Goal: Task Accomplishment & Management: Use online tool/utility

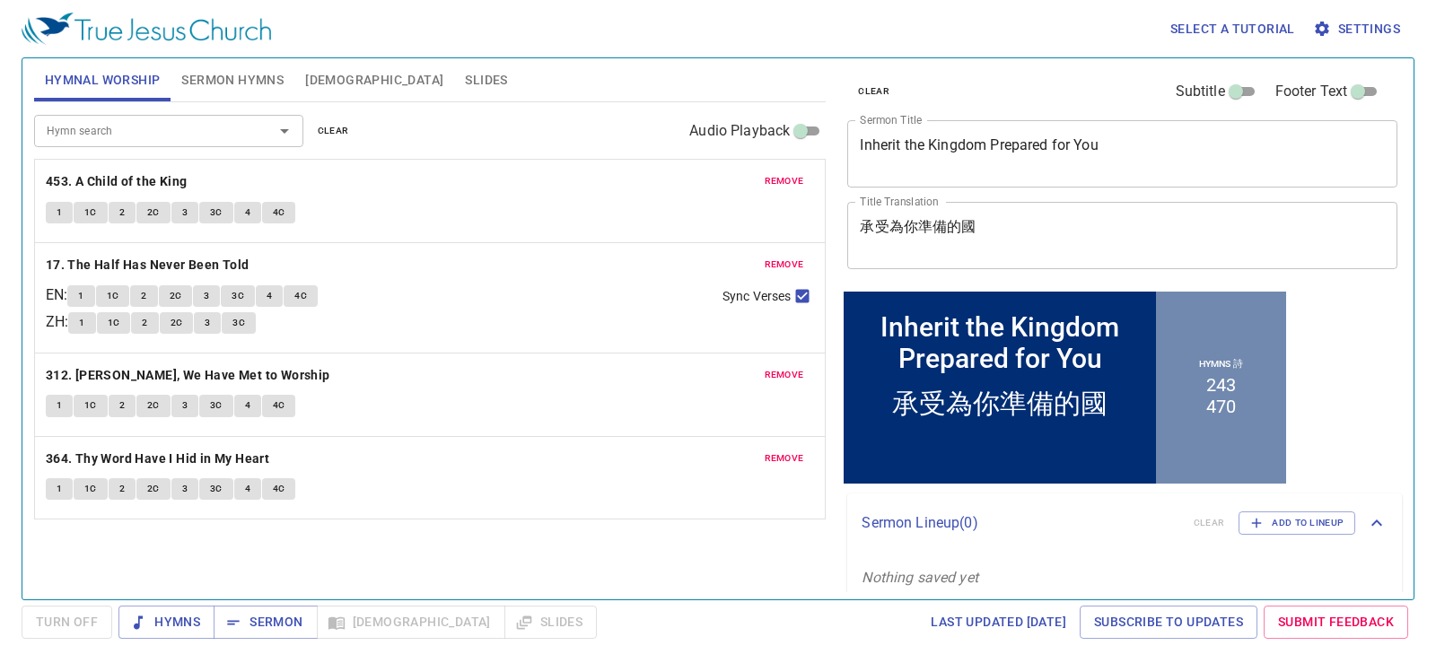
click at [864, 86] on span "clear" at bounding box center [873, 91] width 31 height 16
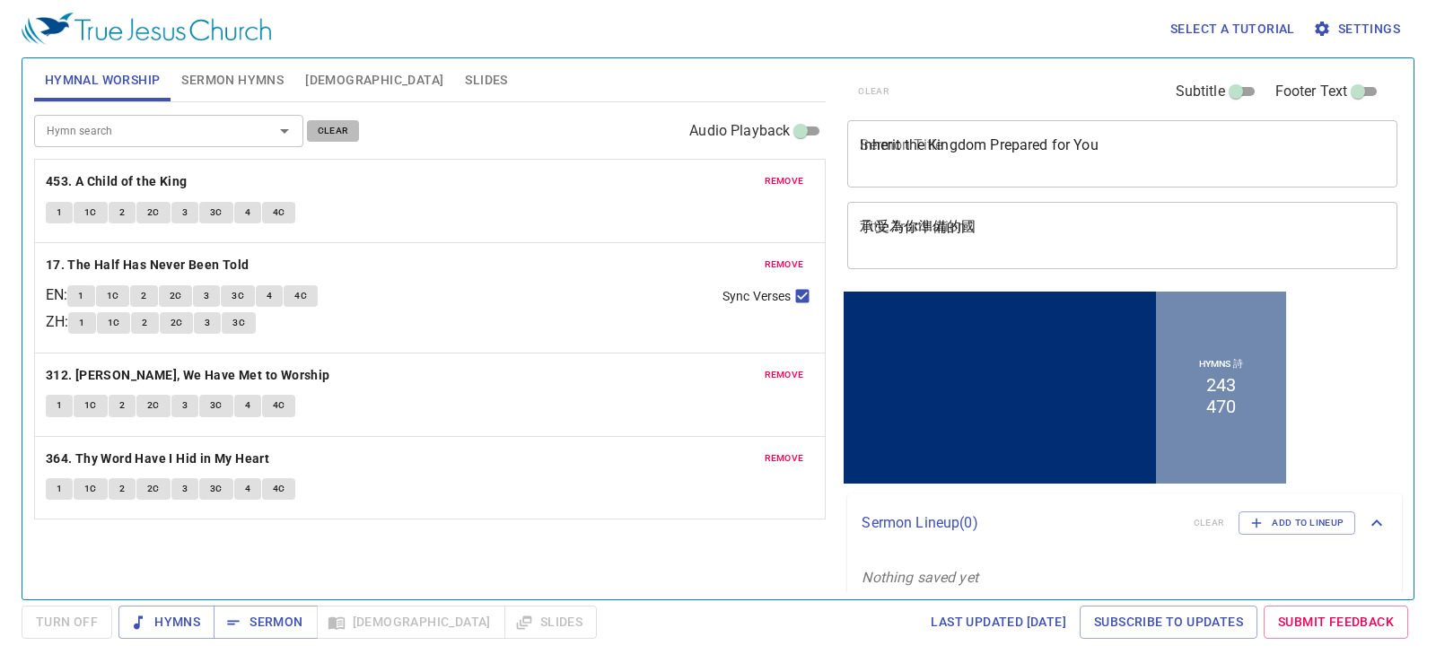
click at [333, 134] on span "clear" at bounding box center [333, 131] width 31 height 16
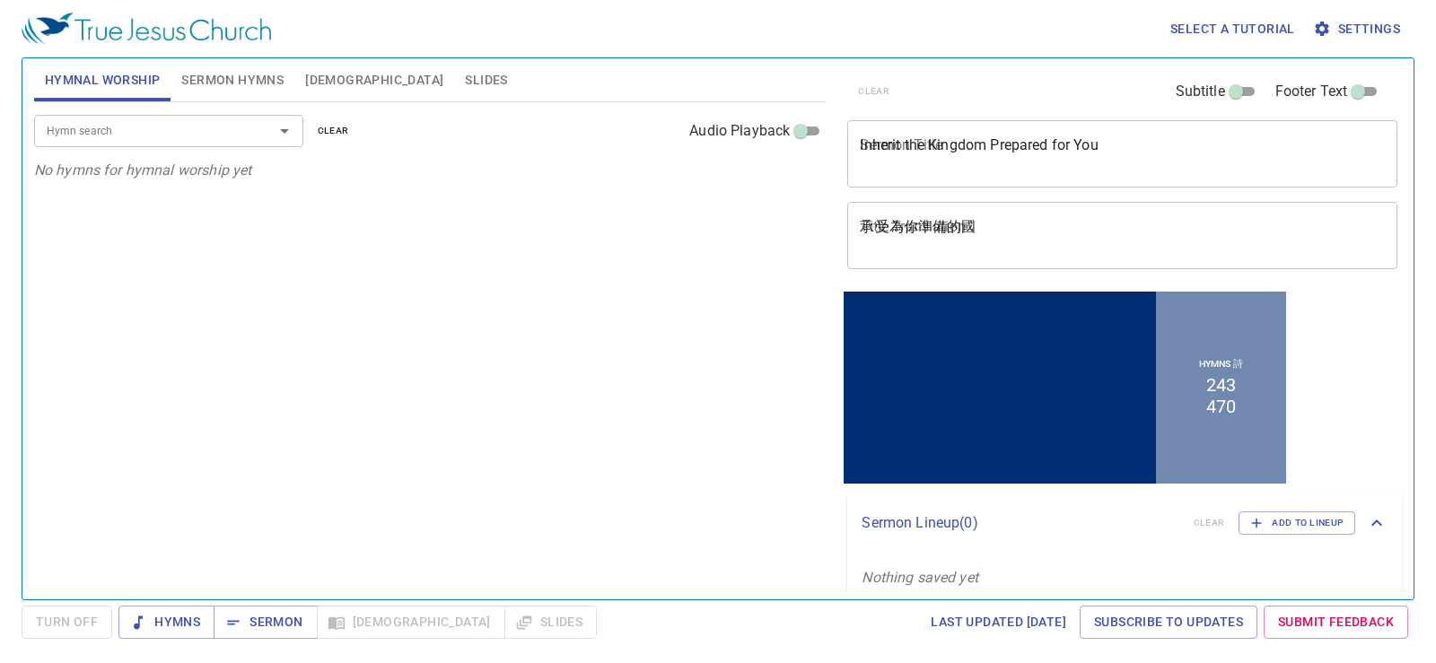
click at [239, 77] on span "Sermon Hymns" at bounding box center [232, 80] width 102 height 22
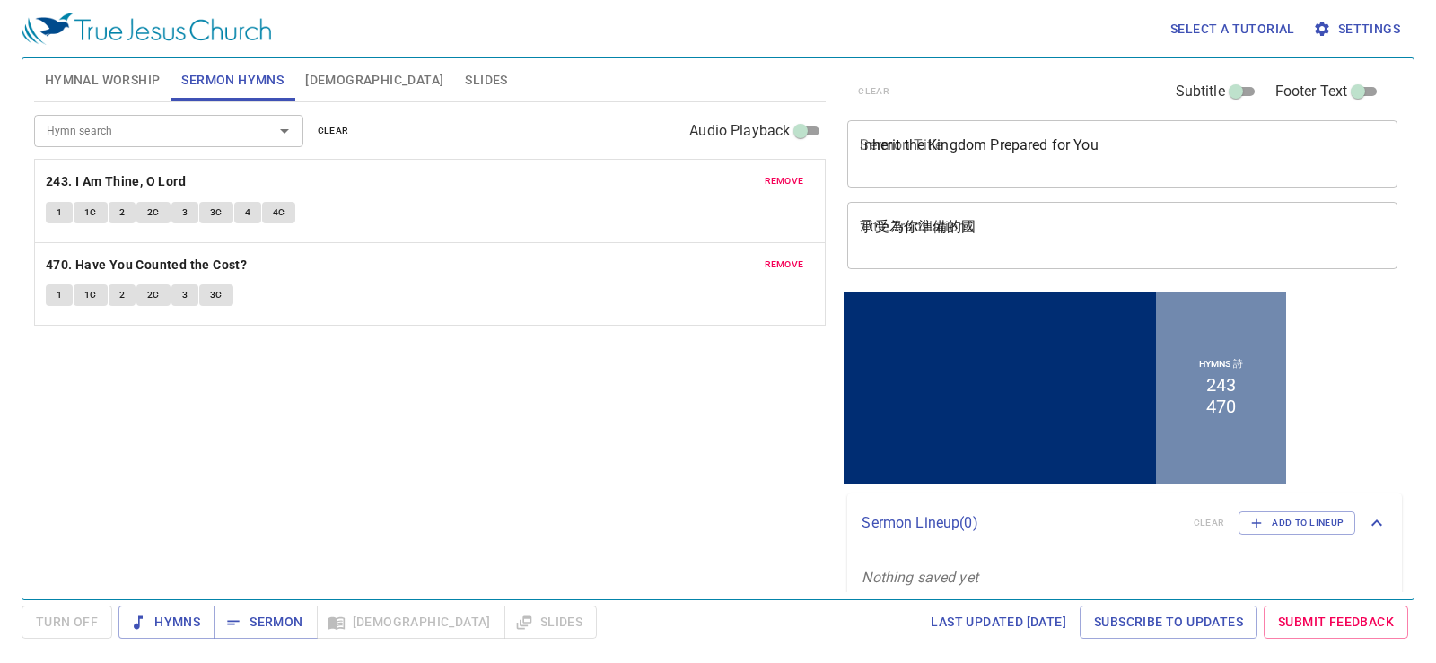
click at [334, 129] on span "clear" at bounding box center [333, 131] width 31 height 16
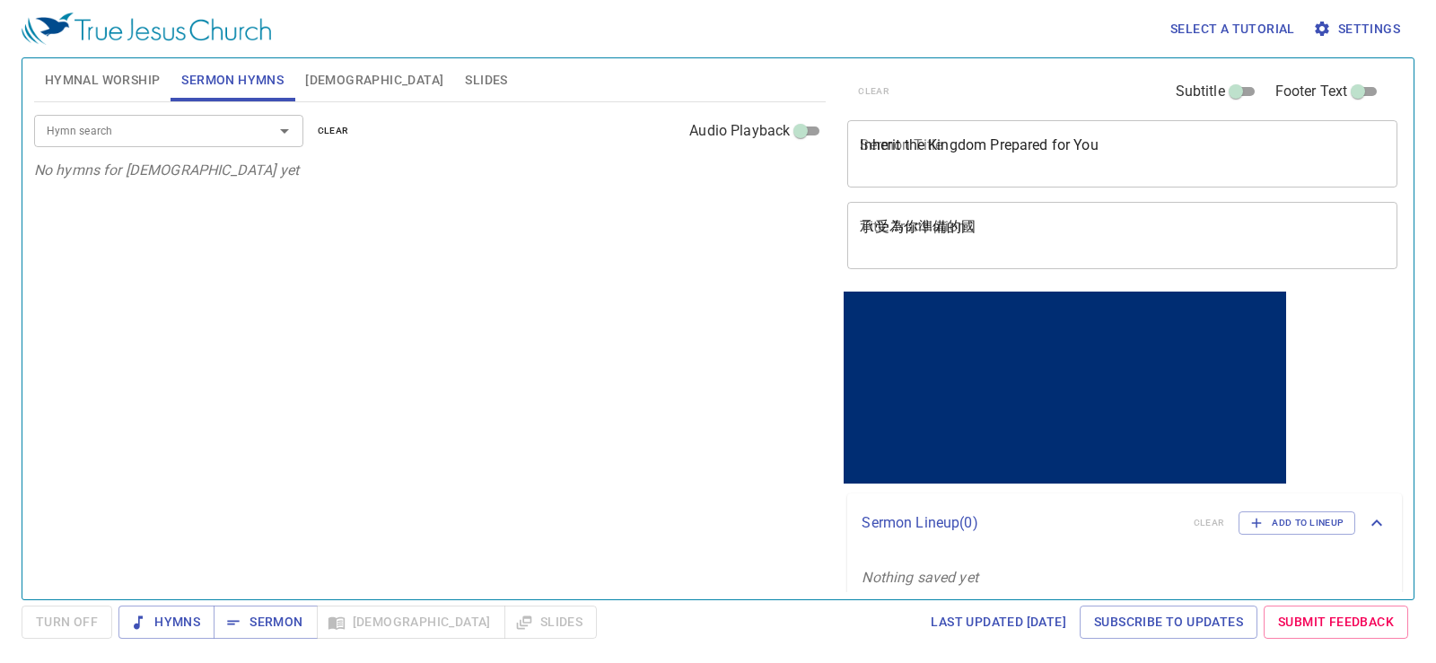
click at [326, 78] on span "[DEMOGRAPHIC_DATA]" at bounding box center [374, 80] width 138 height 22
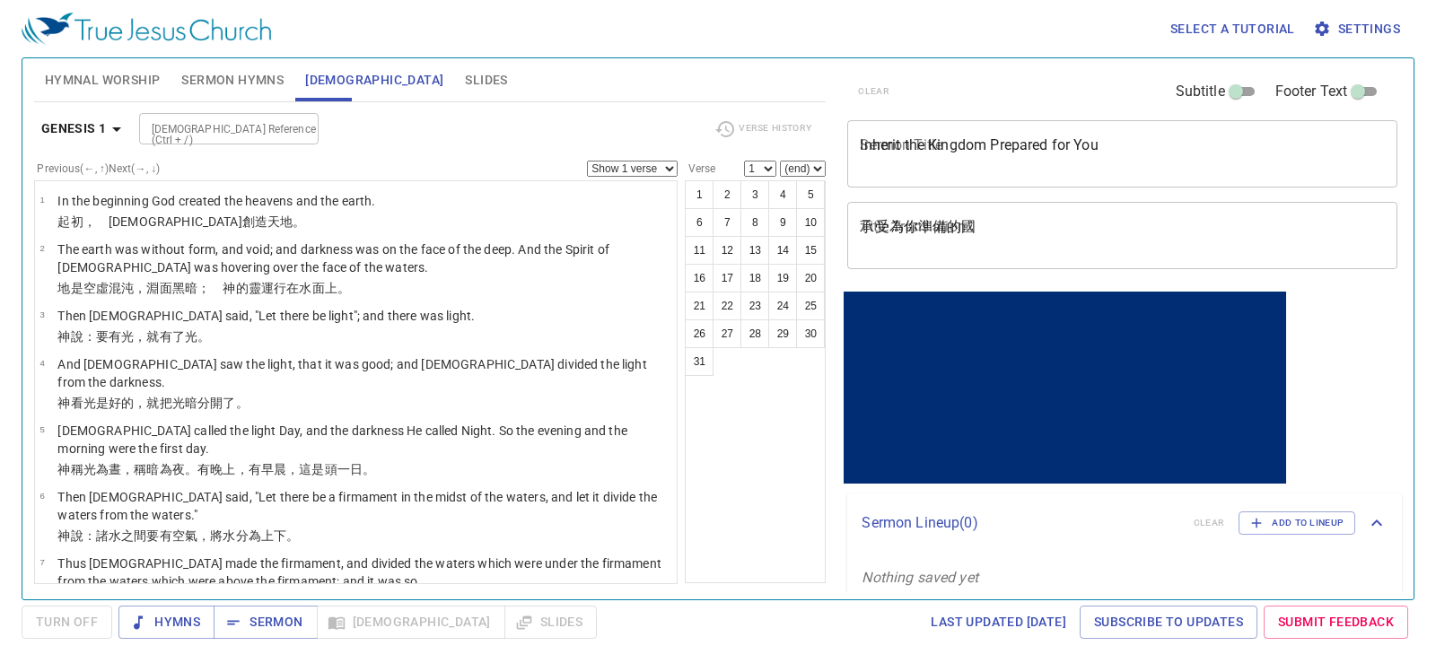
click at [145, 83] on span "Hymnal Worship" at bounding box center [103, 80] width 116 height 22
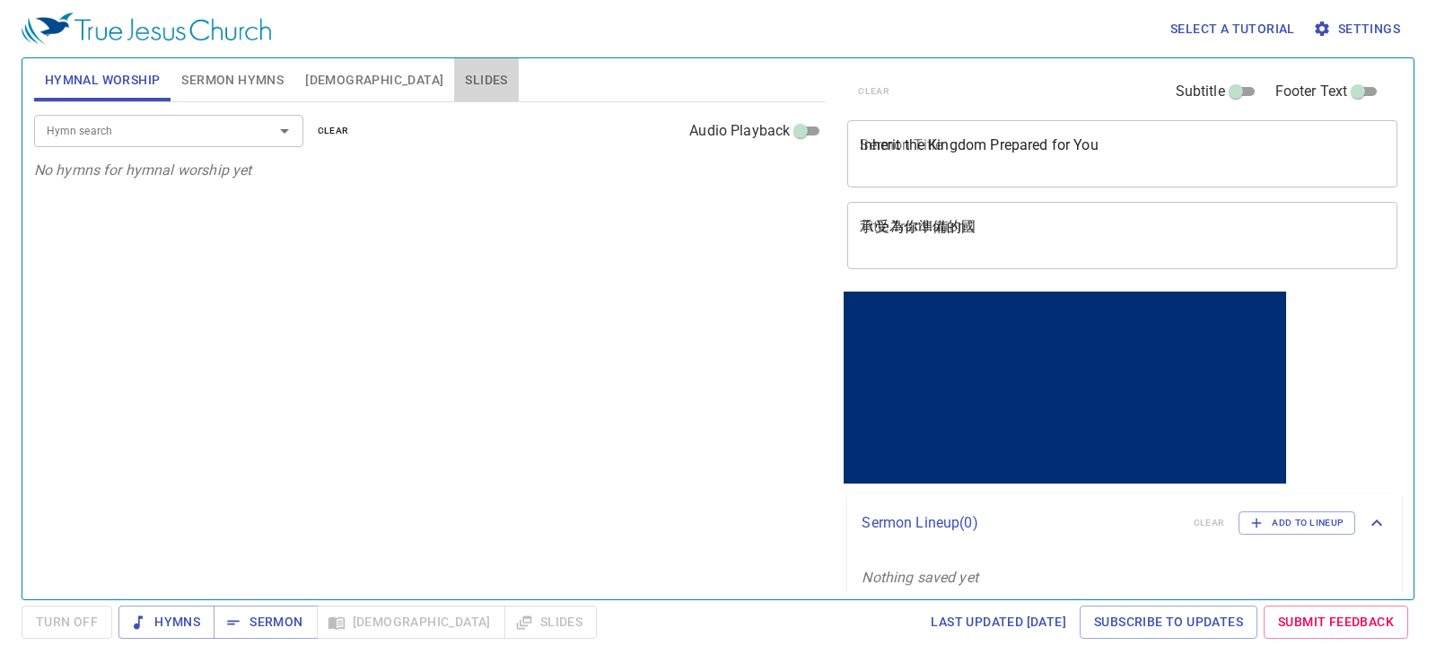
click at [465, 78] on span "Slides" at bounding box center [486, 80] width 42 height 22
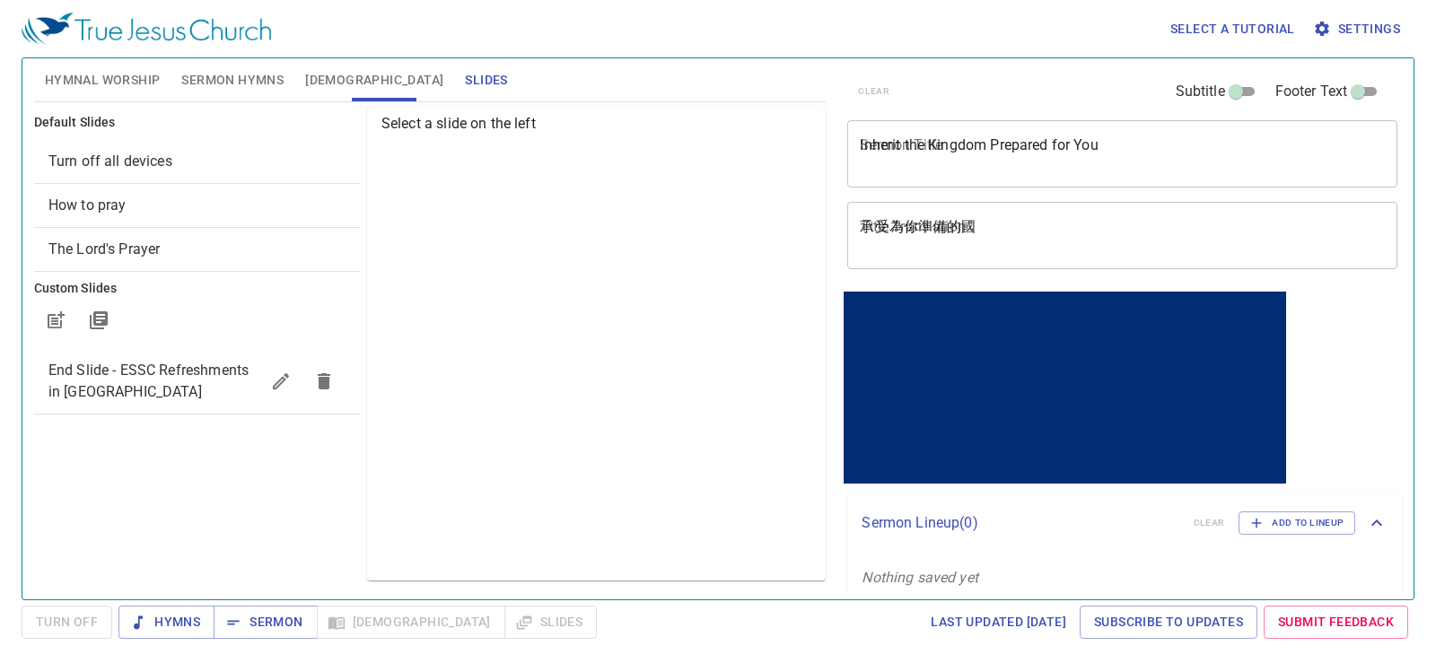
click at [215, 147] on div "Turn off all devices" at bounding box center [197, 161] width 326 height 43
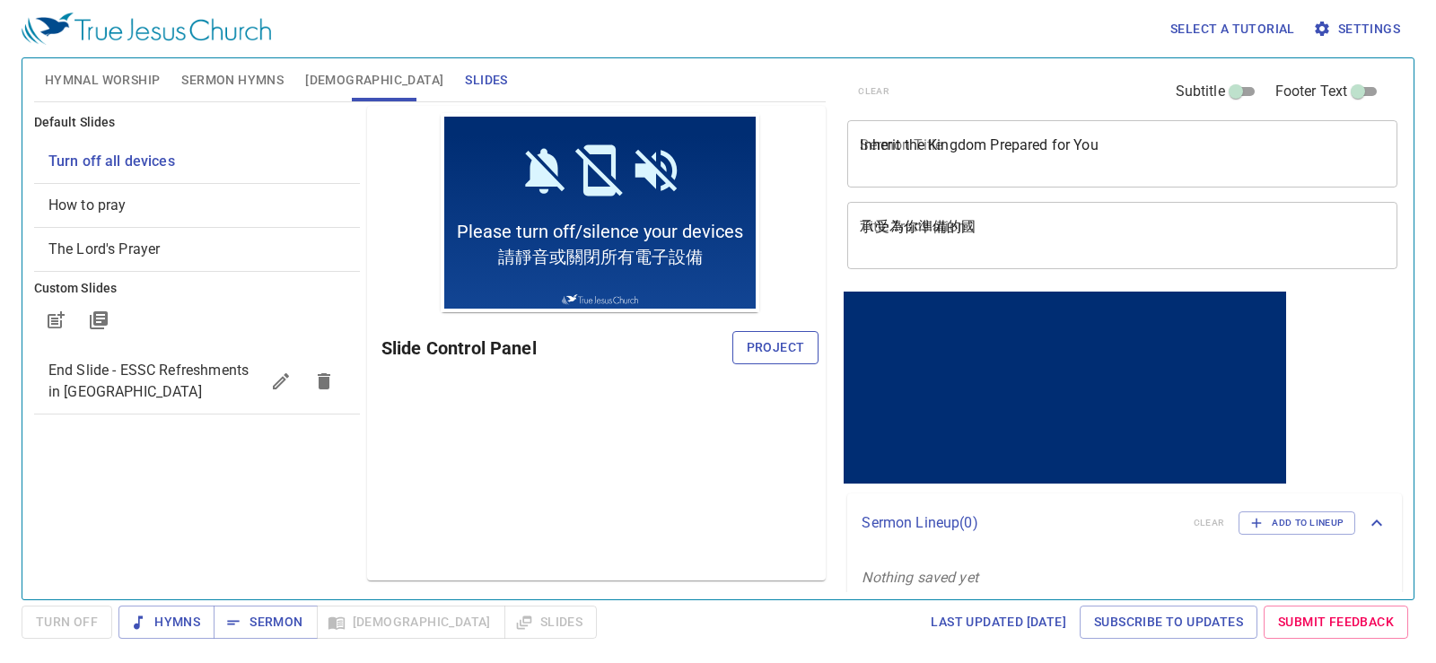
click at [767, 331] on button "Project" at bounding box center [775, 347] width 87 height 33
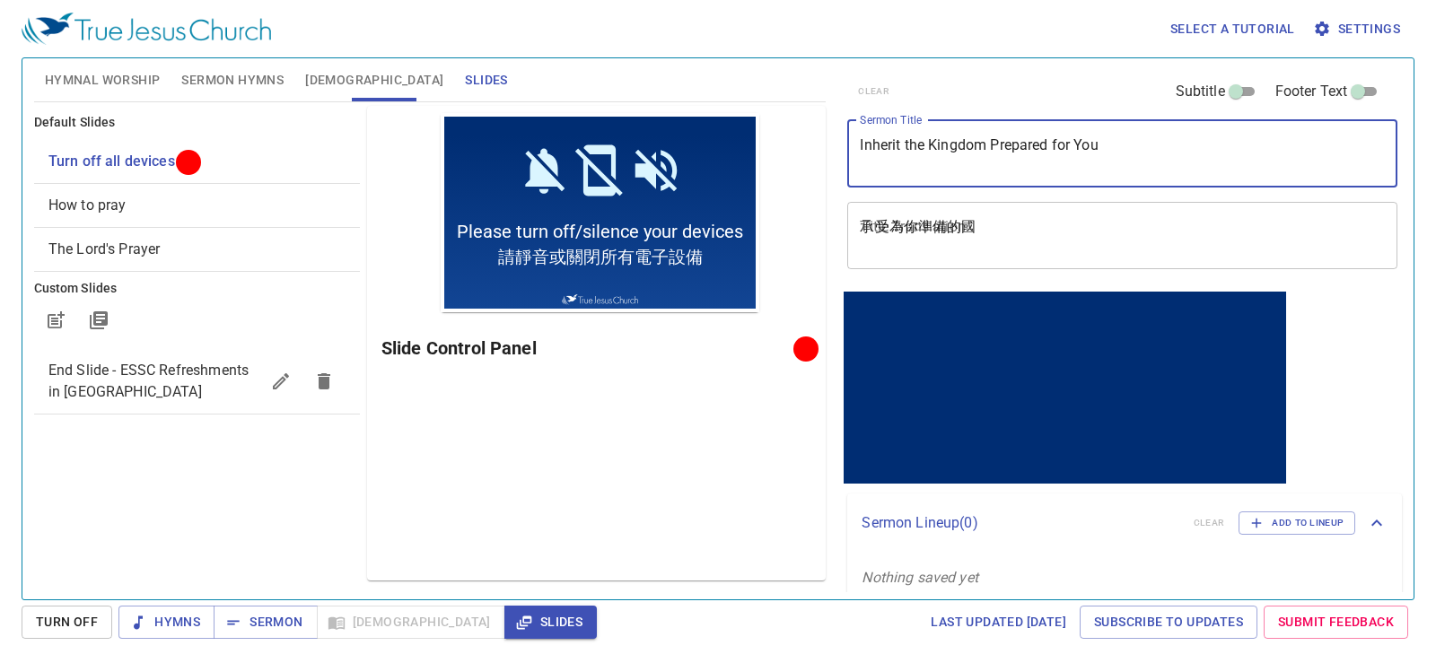
click at [1031, 145] on textarea "Inherit the Kingdom Prepared for You" at bounding box center [1122, 153] width 525 height 34
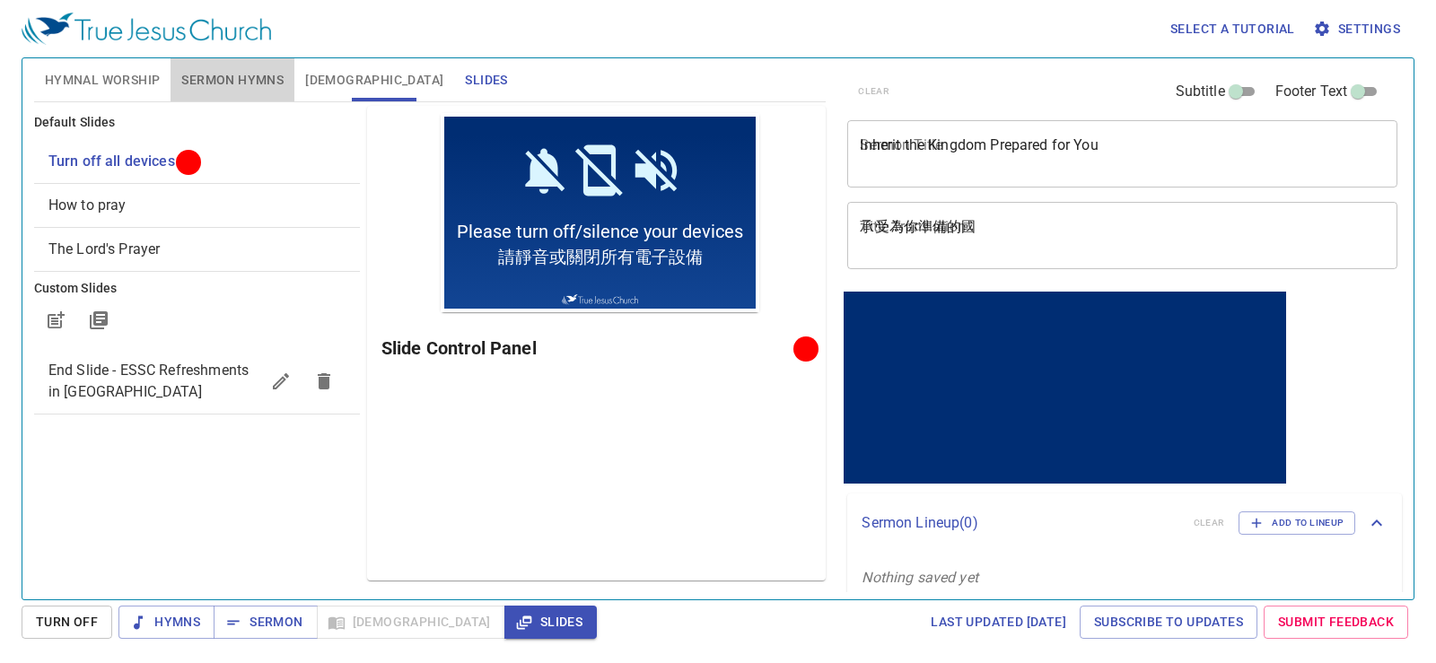
click at [279, 66] on button "Sermon Hymns" at bounding box center [233, 79] width 124 height 43
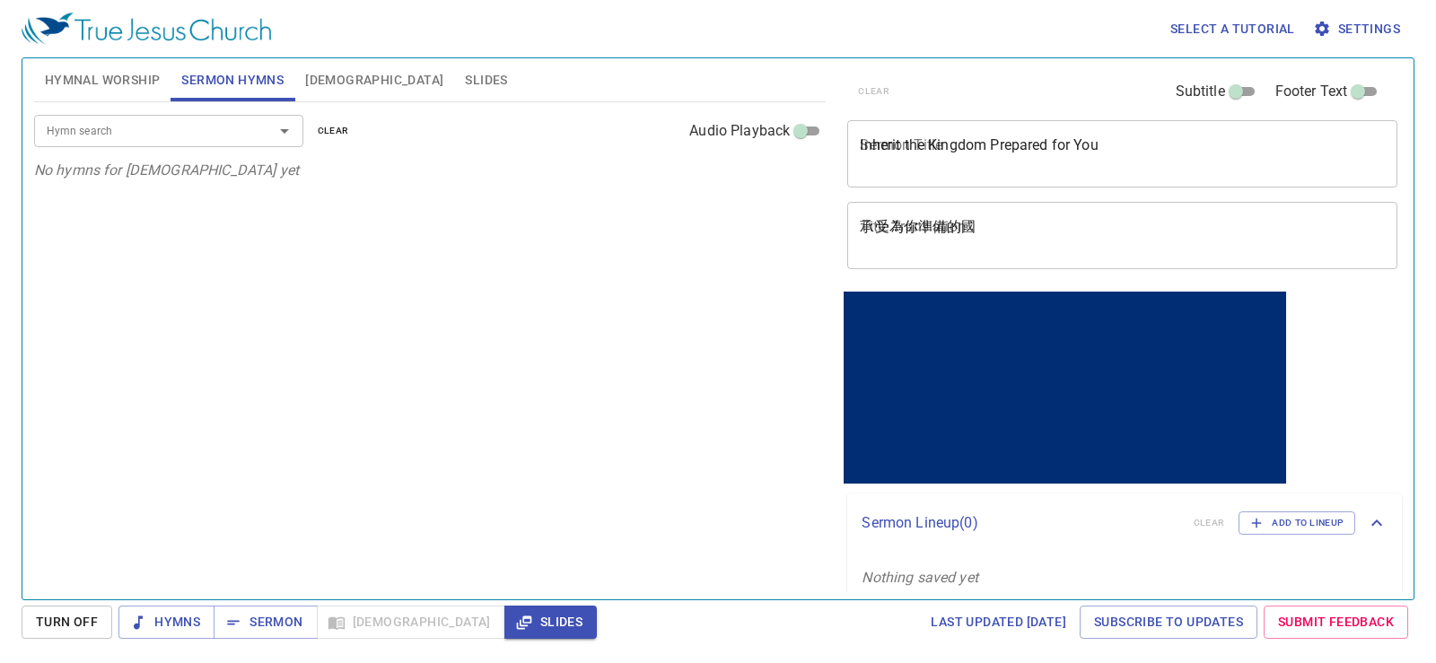
click at [186, 148] on div "Hymn search Hymn search clear Audio Playback" at bounding box center [430, 130] width 793 height 57
click at [187, 129] on input "Hymn search" at bounding box center [142, 130] width 206 height 21
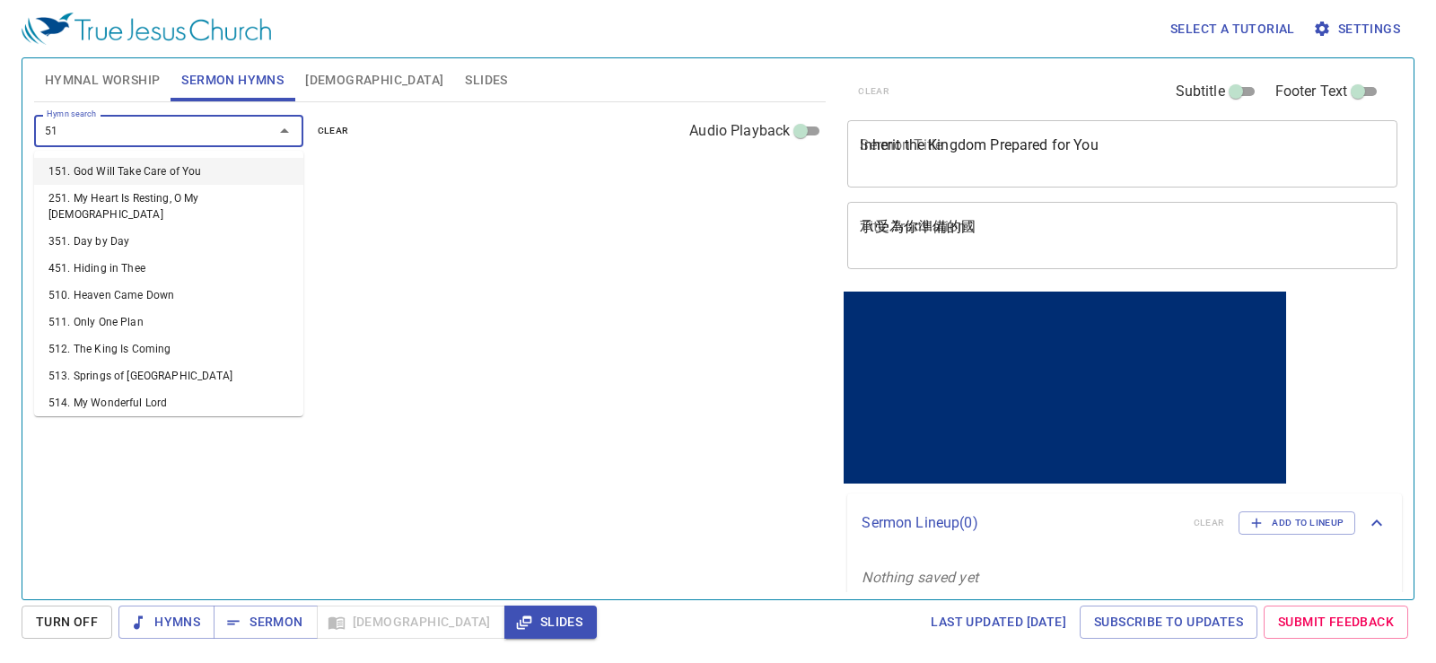
type input "519"
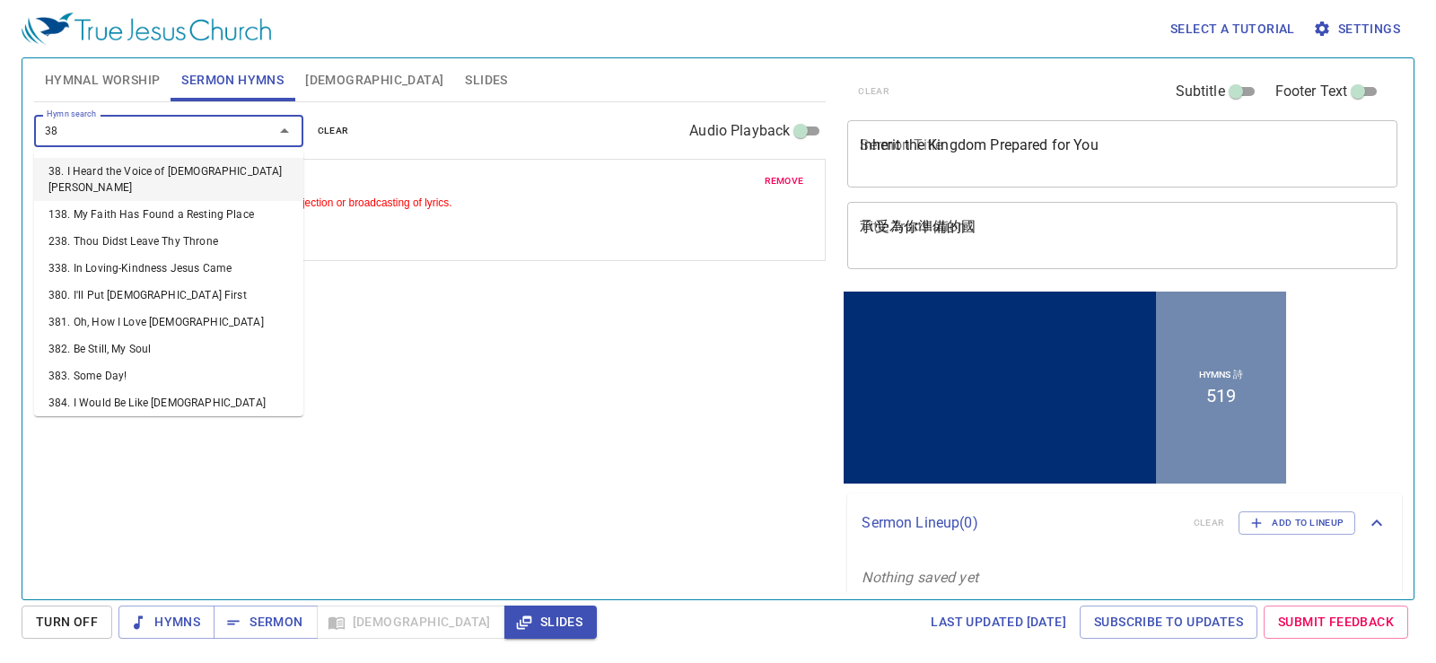
type input "380"
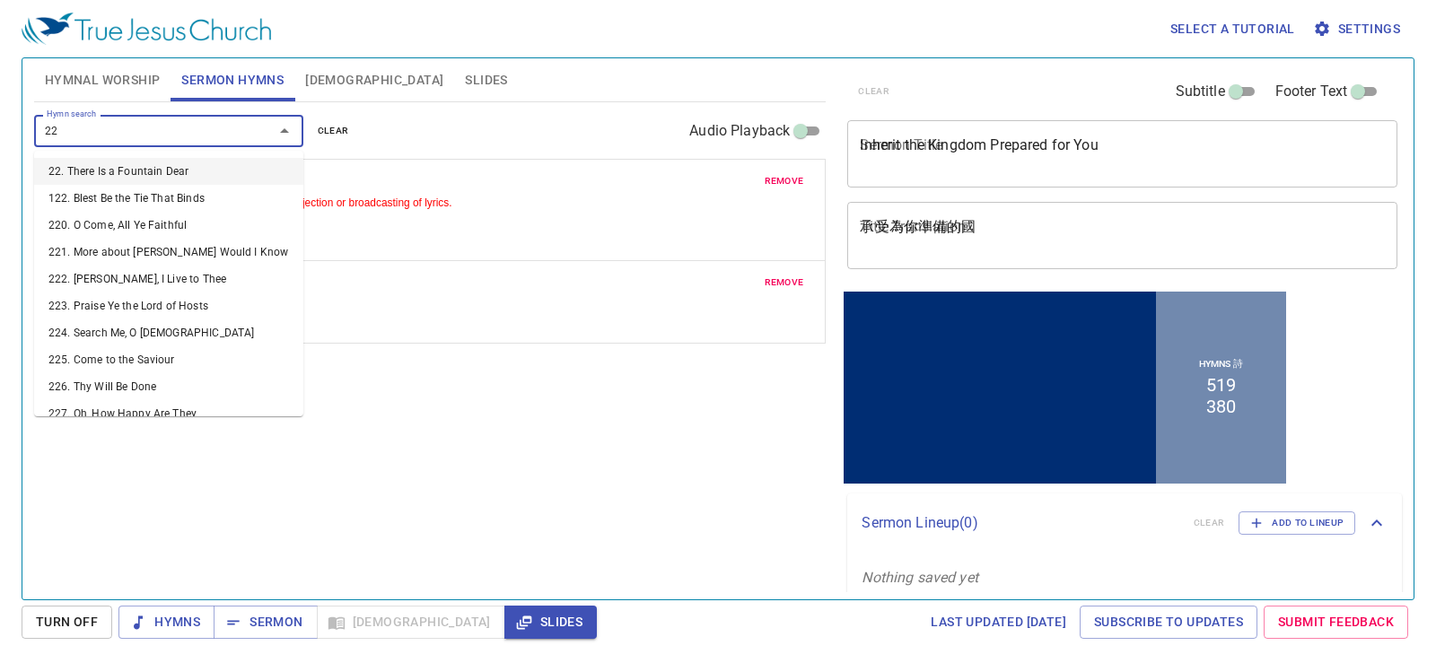
type input "227"
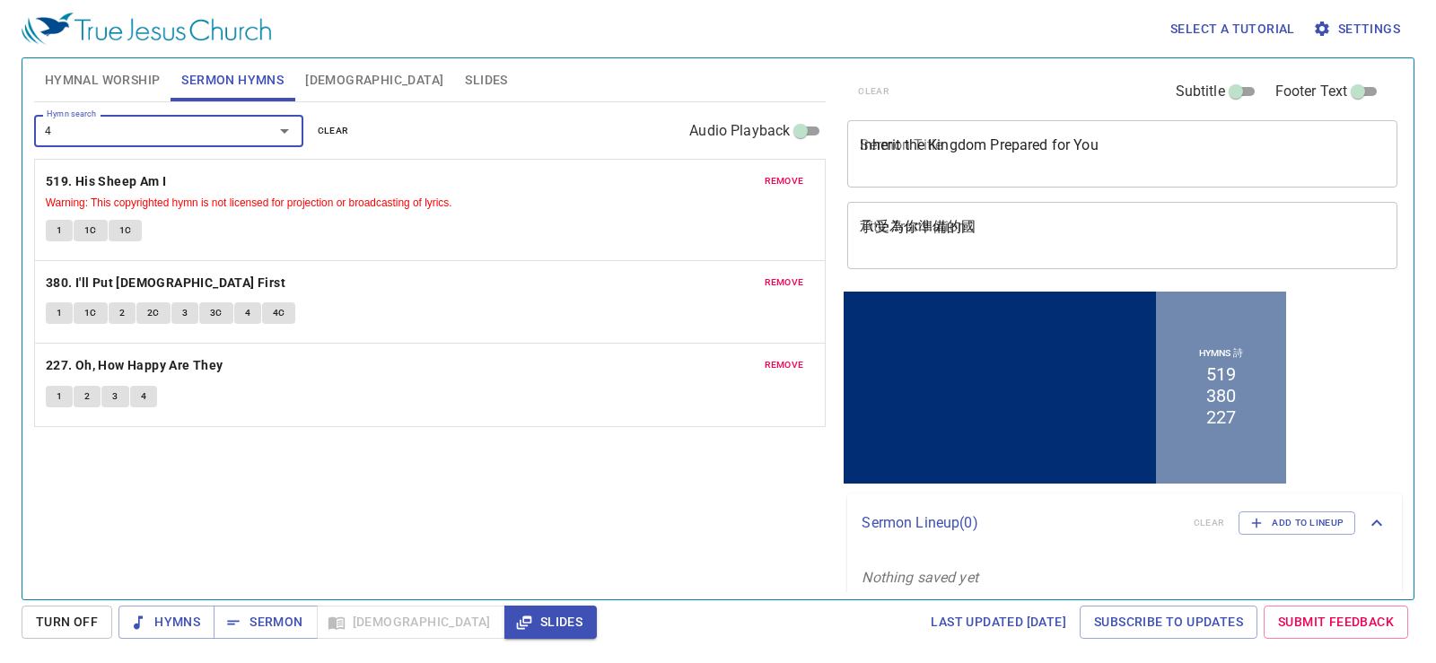
type input "43"
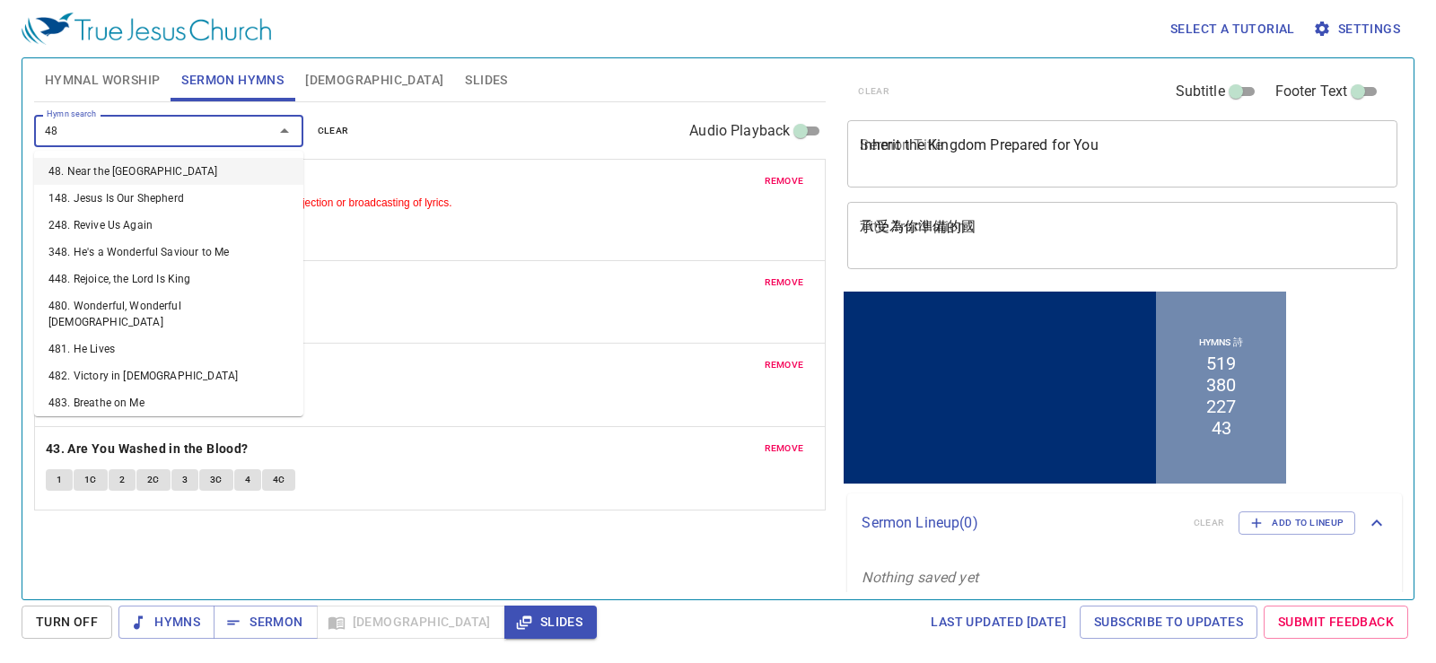
type input "483"
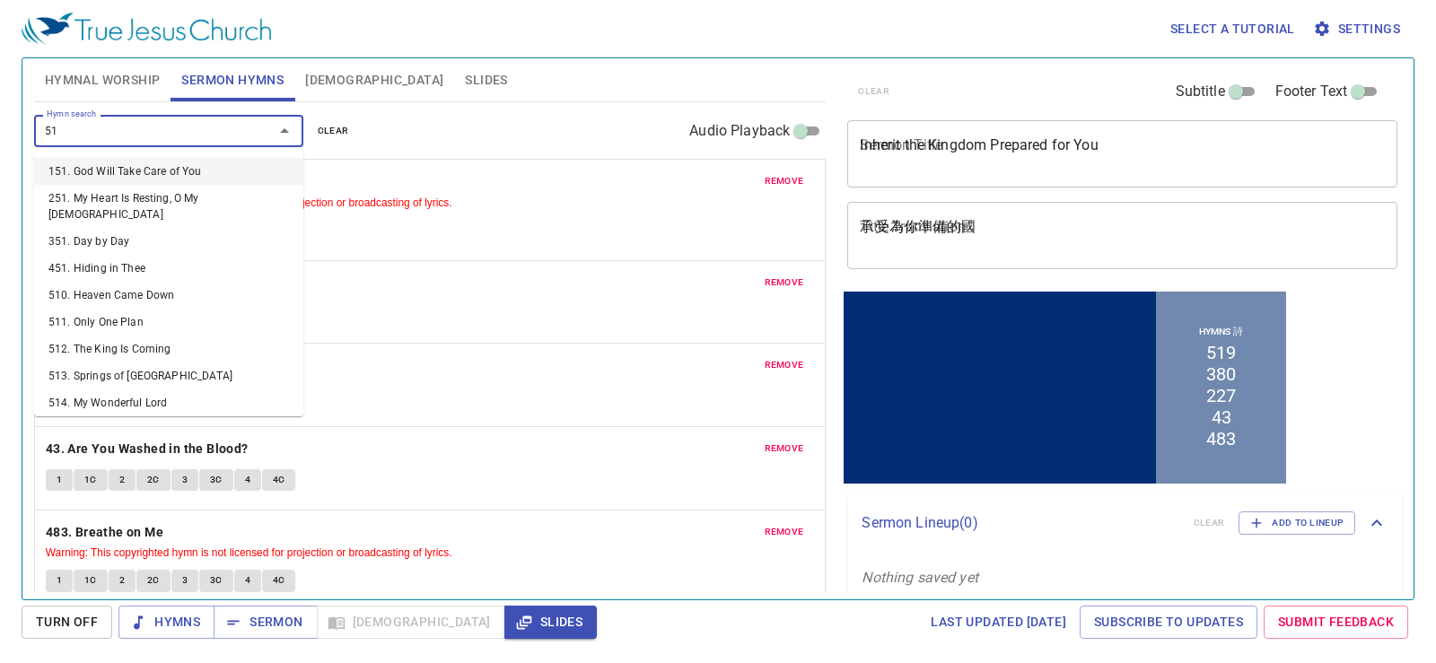
type input "519"
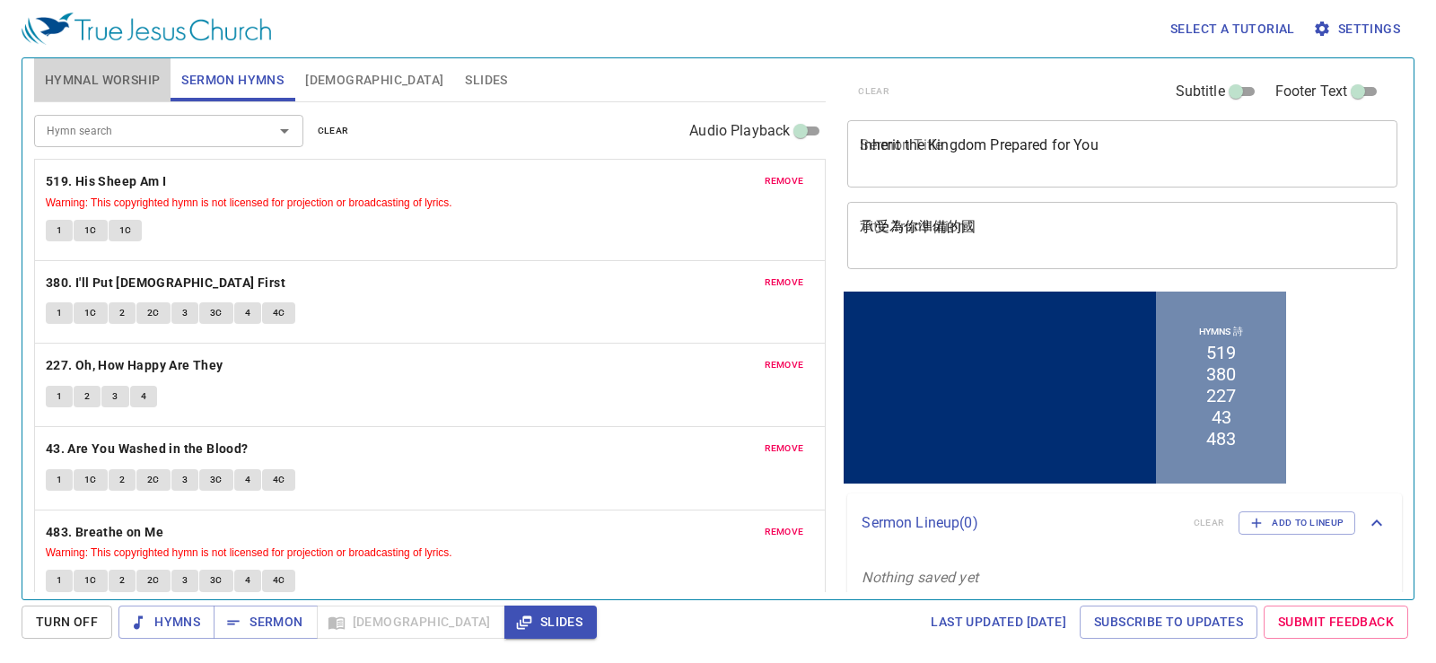
click at [142, 87] on span "Hymnal Worship" at bounding box center [103, 80] width 116 height 22
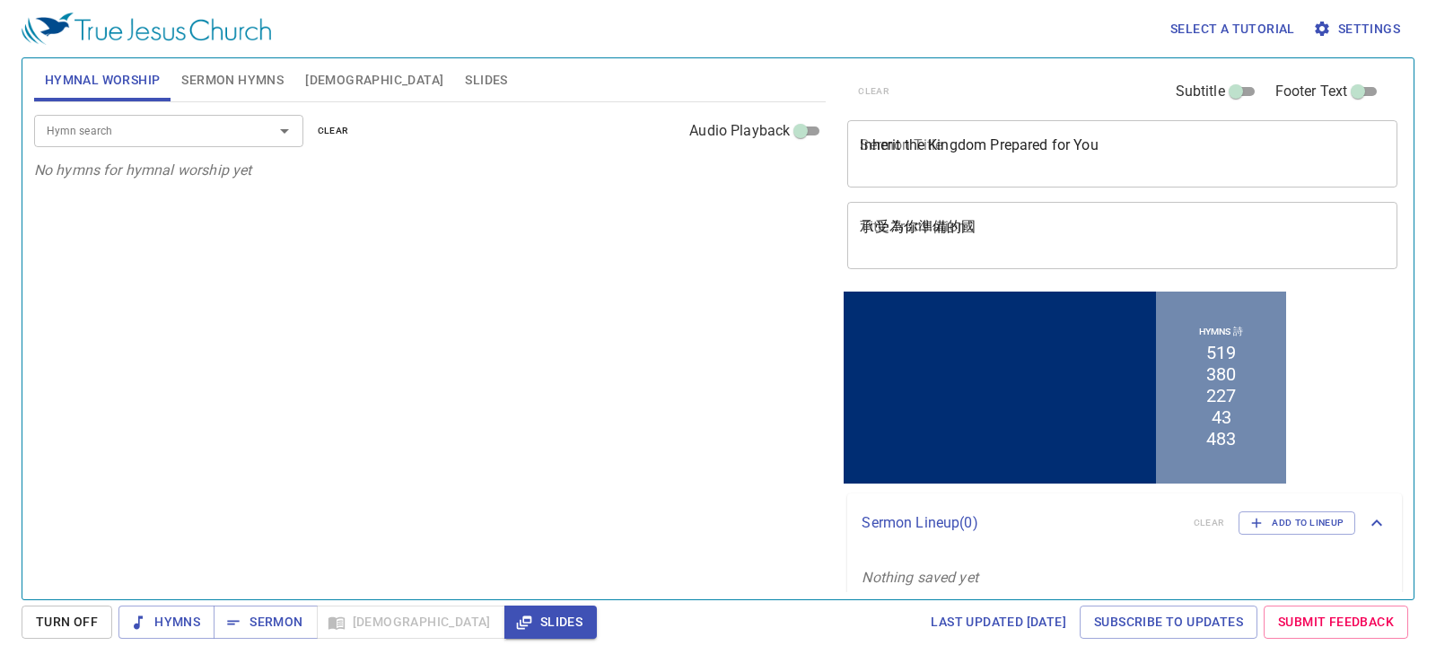
click at [962, 128] on div "Inherit the Kingdom Prepared for You x Sermon Title" at bounding box center [1122, 153] width 550 height 67
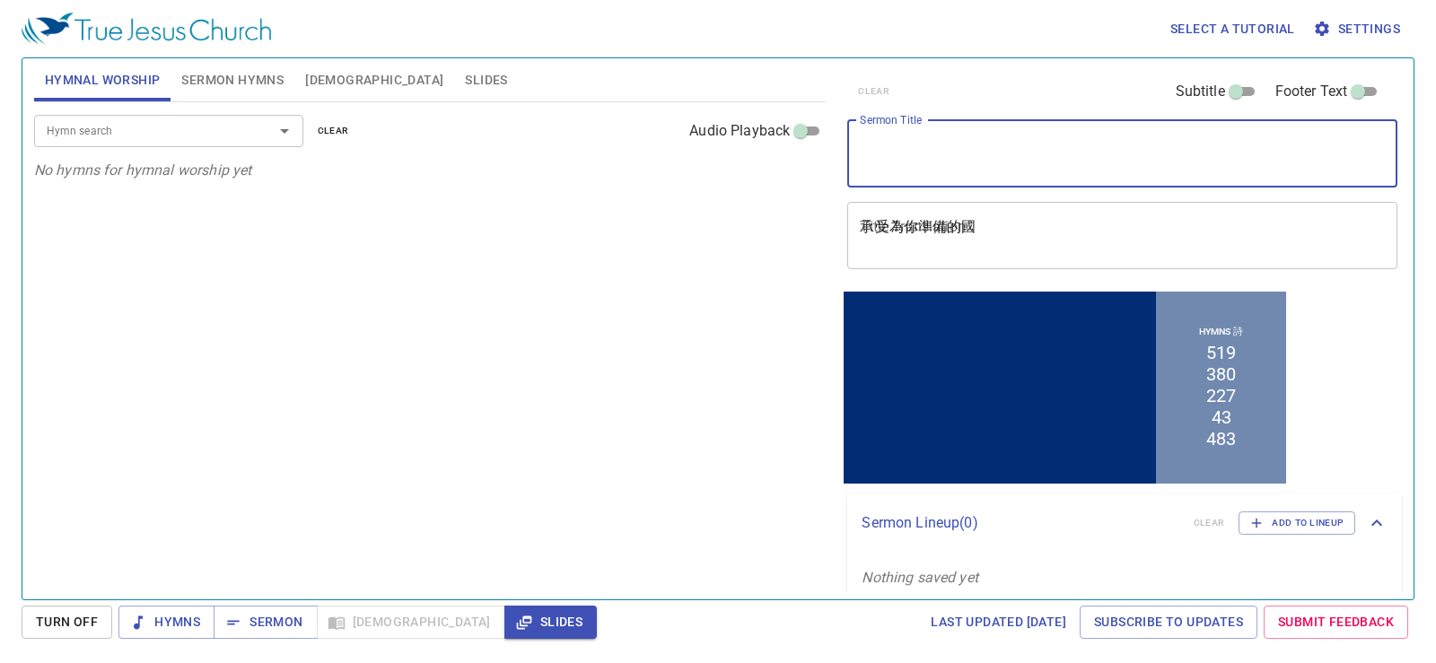
paste textarea "我是主羊 His Sheep Am I"
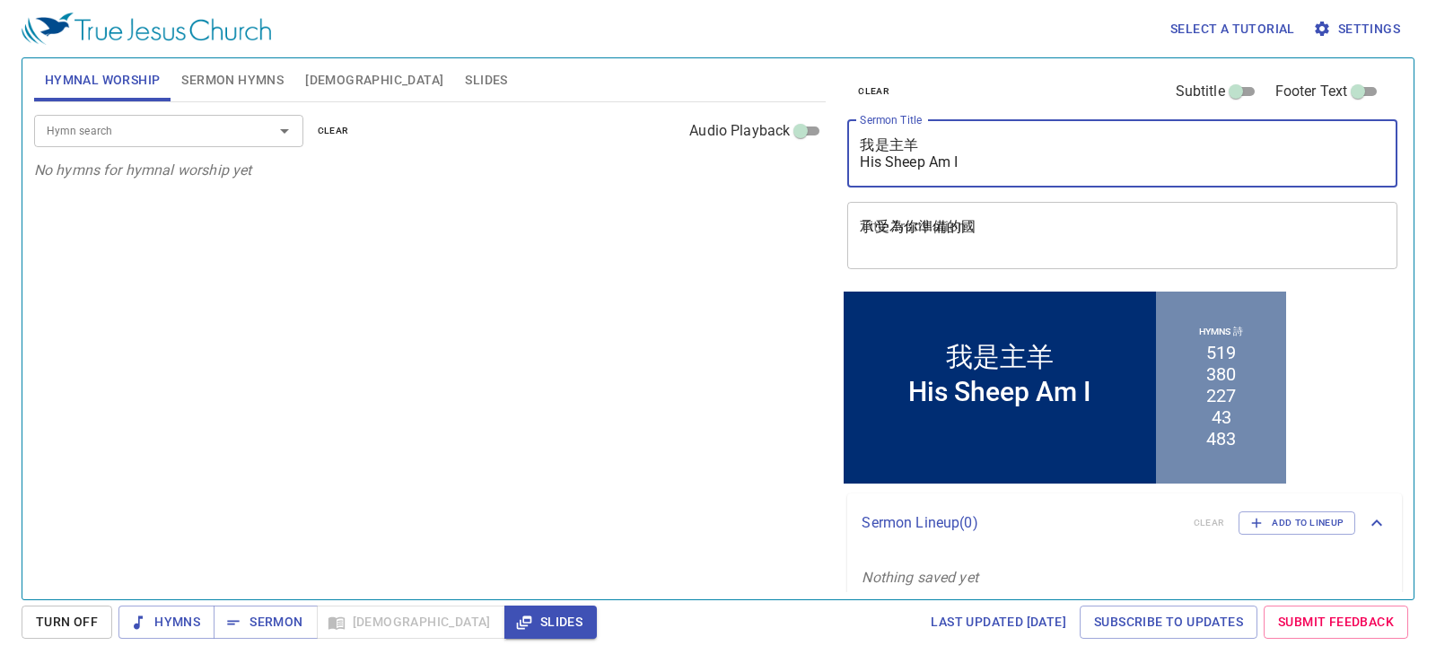
drag, startPoint x: 970, startPoint y: 162, endPoint x: 806, endPoint y: 165, distance: 164.3
click at [806, 165] on div "Hymnal Worship Sermon Hymns Bible Slides Hymn search Hymn search clear Audio Pl…" at bounding box center [718, 321] width 1382 height 541
type textarea "我是主羊"
click at [931, 230] on textarea "承受為你準備的國" at bounding box center [1122, 235] width 525 height 34
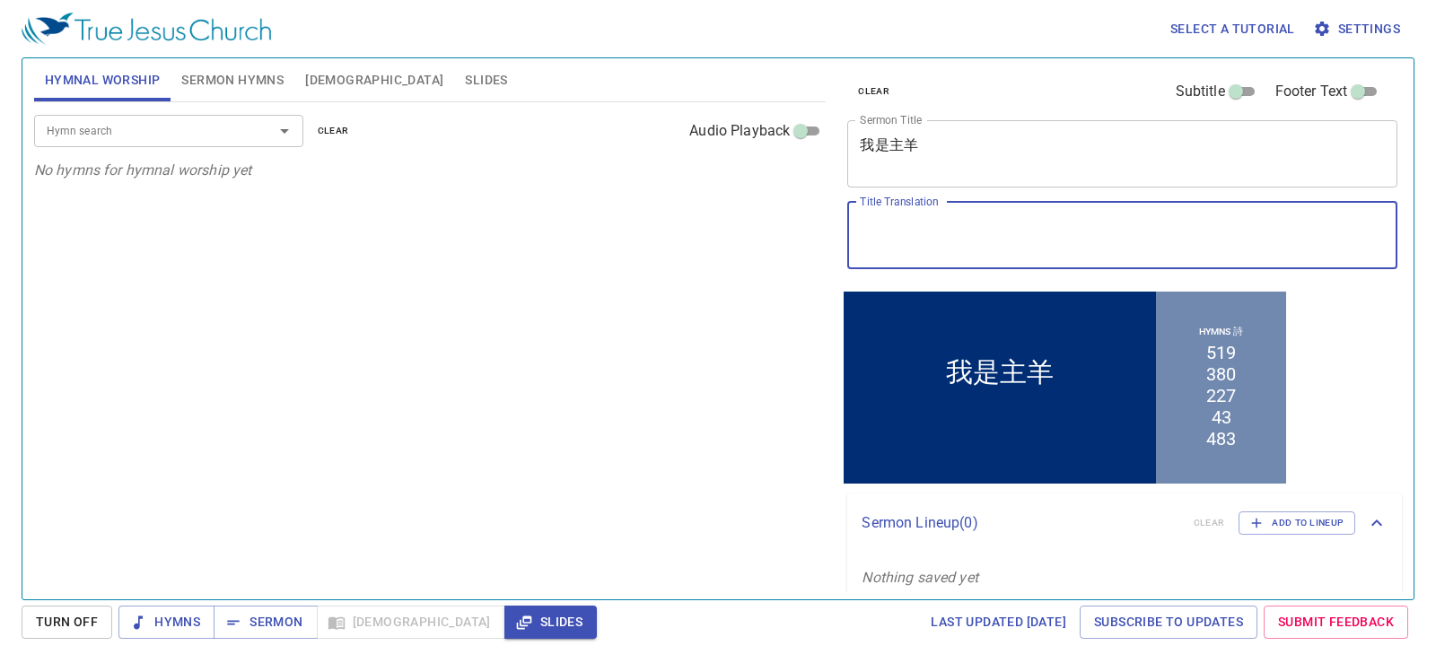
paste textarea "我是主羊 His Sheep Am I"
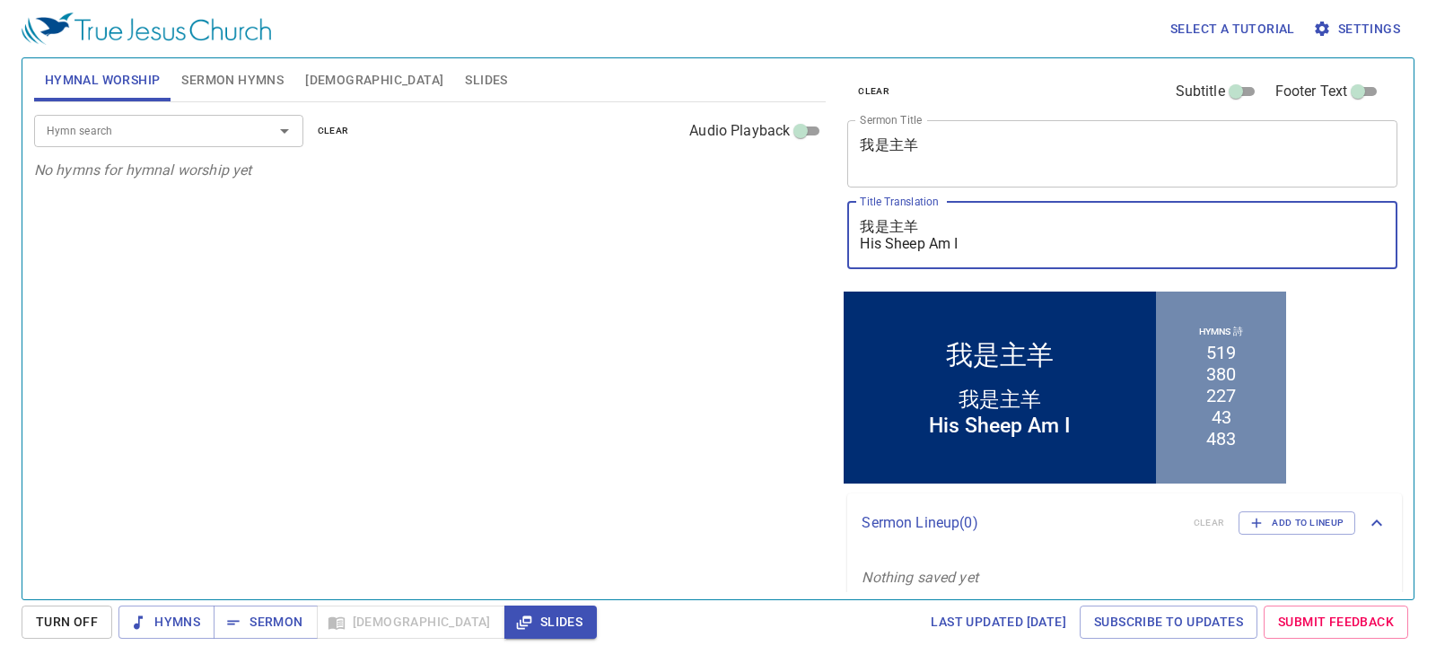
drag, startPoint x: 977, startPoint y: 220, endPoint x: 856, endPoint y: 227, distance: 121.4
click at [856, 227] on div "我是主羊 His Sheep Am I x Title Translation" at bounding box center [1122, 235] width 550 height 67
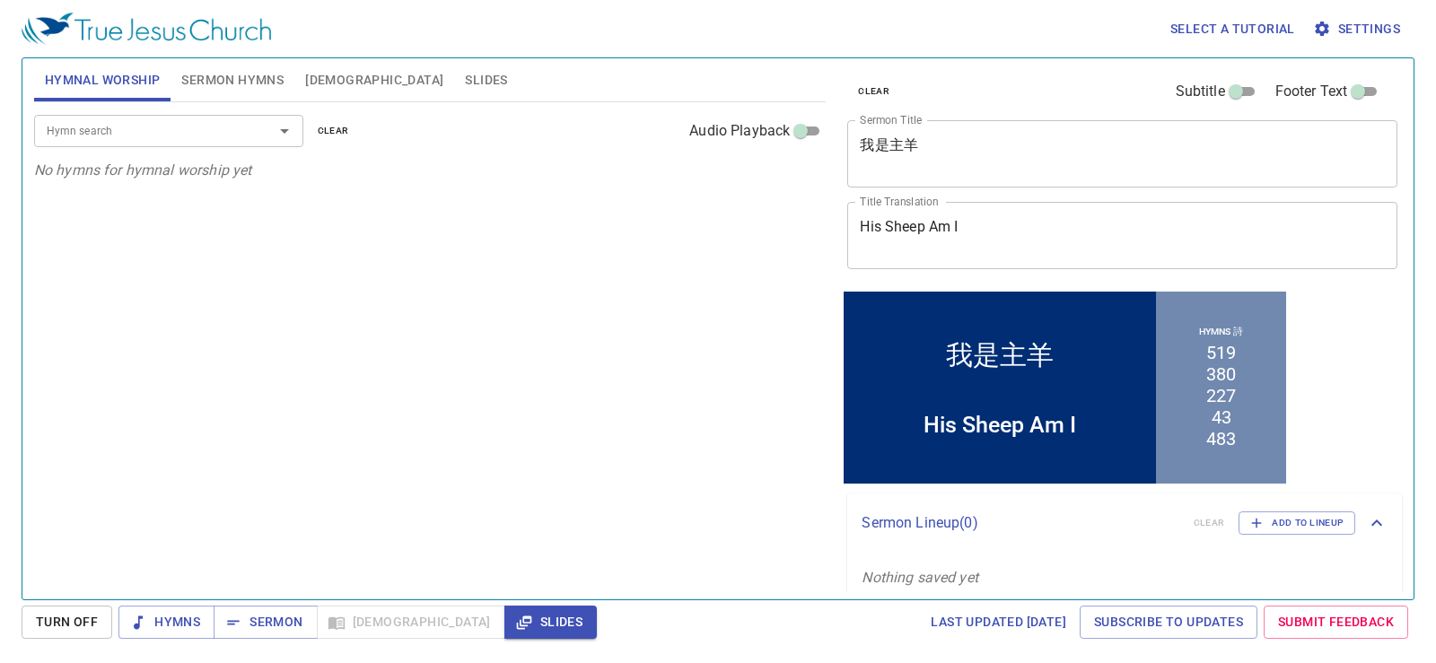
drag, startPoint x: 856, startPoint y: 227, endPoint x: 905, endPoint y: 213, distance: 50.6
click at [869, 216] on div "His Sheep Am I x Title Translation" at bounding box center [1122, 235] width 550 height 67
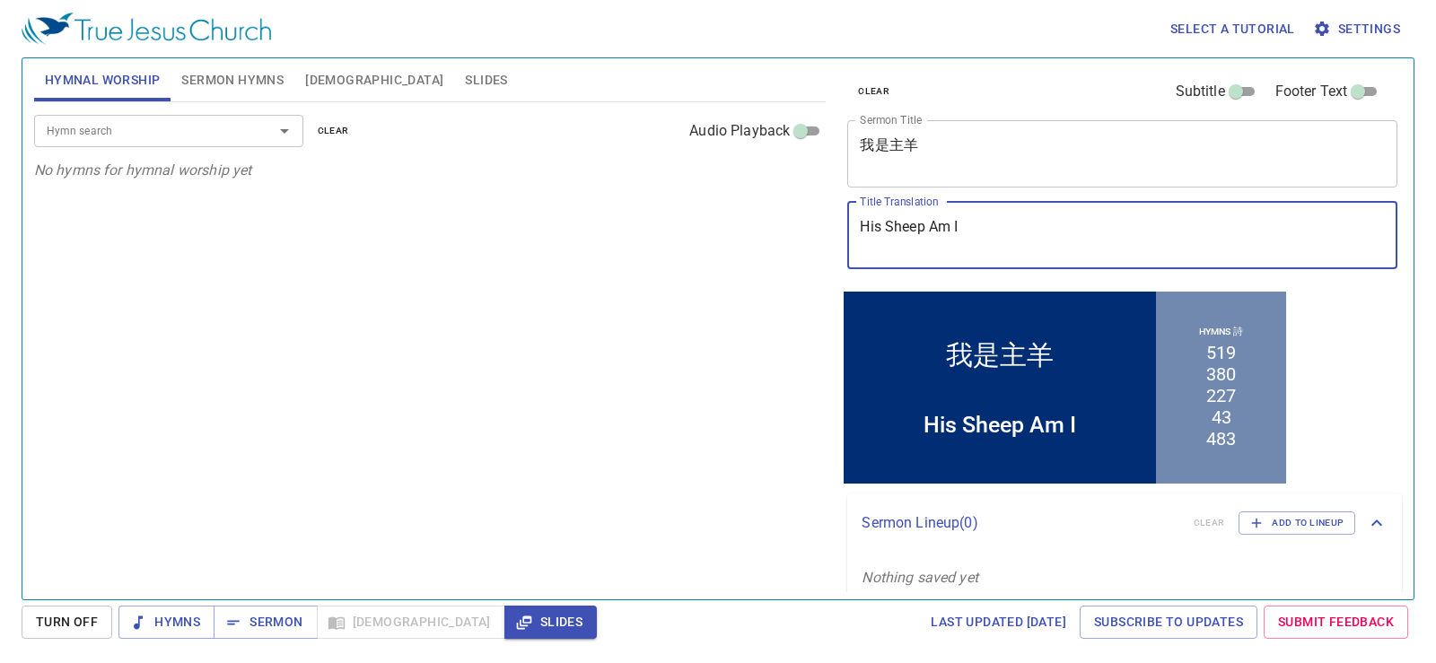
click at [859, 246] on div "His Sheep Am I x Title Translation" at bounding box center [1122, 235] width 550 height 67
click at [868, 251] on textarea "His Sheep Am I" at bounding box center [1122, 235] width 525 height 34
click at [862, 252] on textarea "His Sheep Am I" at bounding box center [1122, 235] width 525 height 34
type textarea "His Sheep Am I"
click at [622, 306] on div "Hymn search Hymn search clear Audio Playback No hymns for hymnal worship yet" at bounding box center [430, 343] width 793 height 482
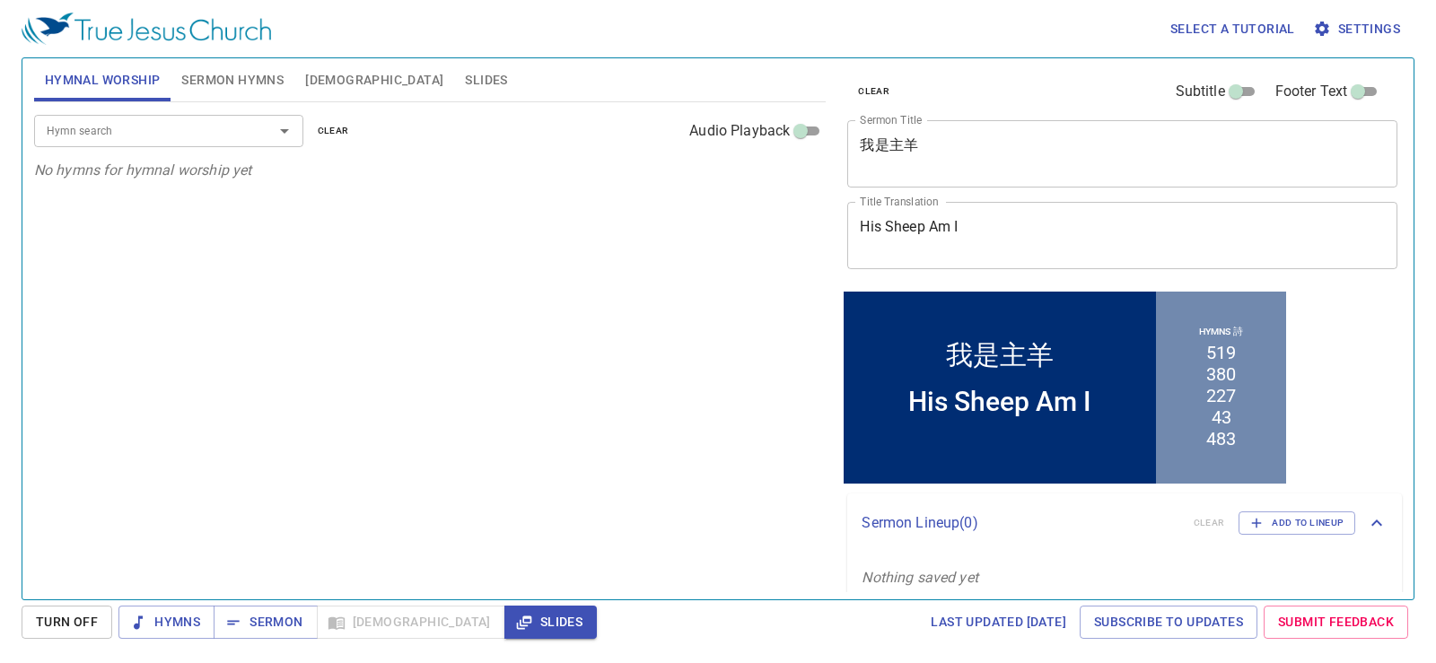
click at [215, 69] on span "Sermon Hymns" at bounding box center [232, 80] width 102 height 22
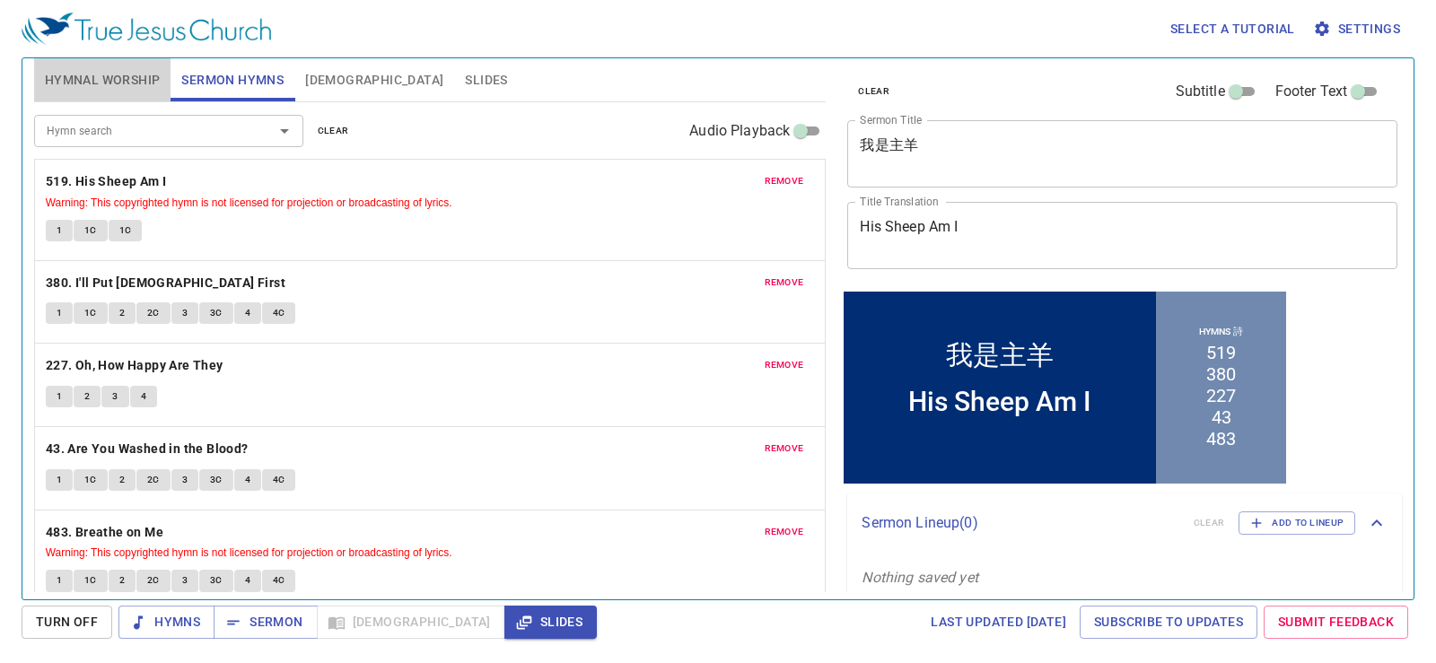
click at [138, 83] on span "Hymnal Worship" at bounding box center [103, 80] width 116 height 22
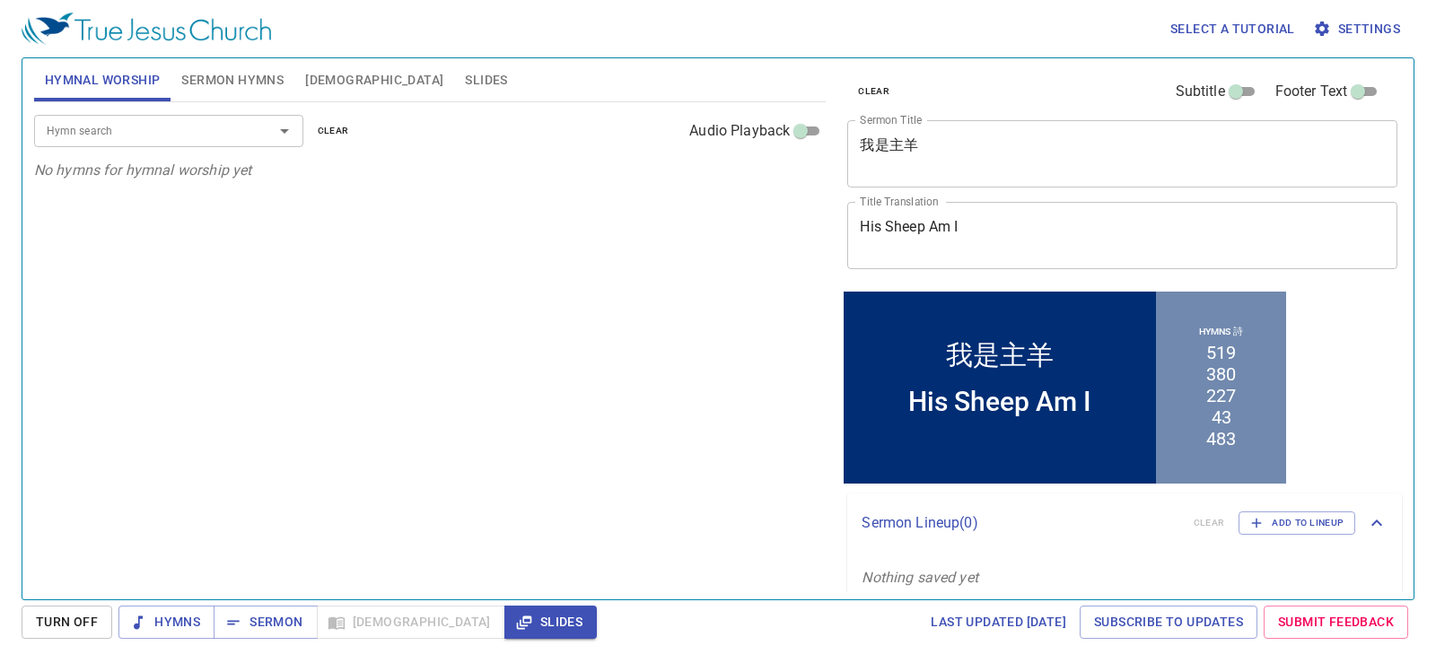
click at [231, 73] on span "Sermon Hymns" at bounding box center [232, 80] width 102 height 22
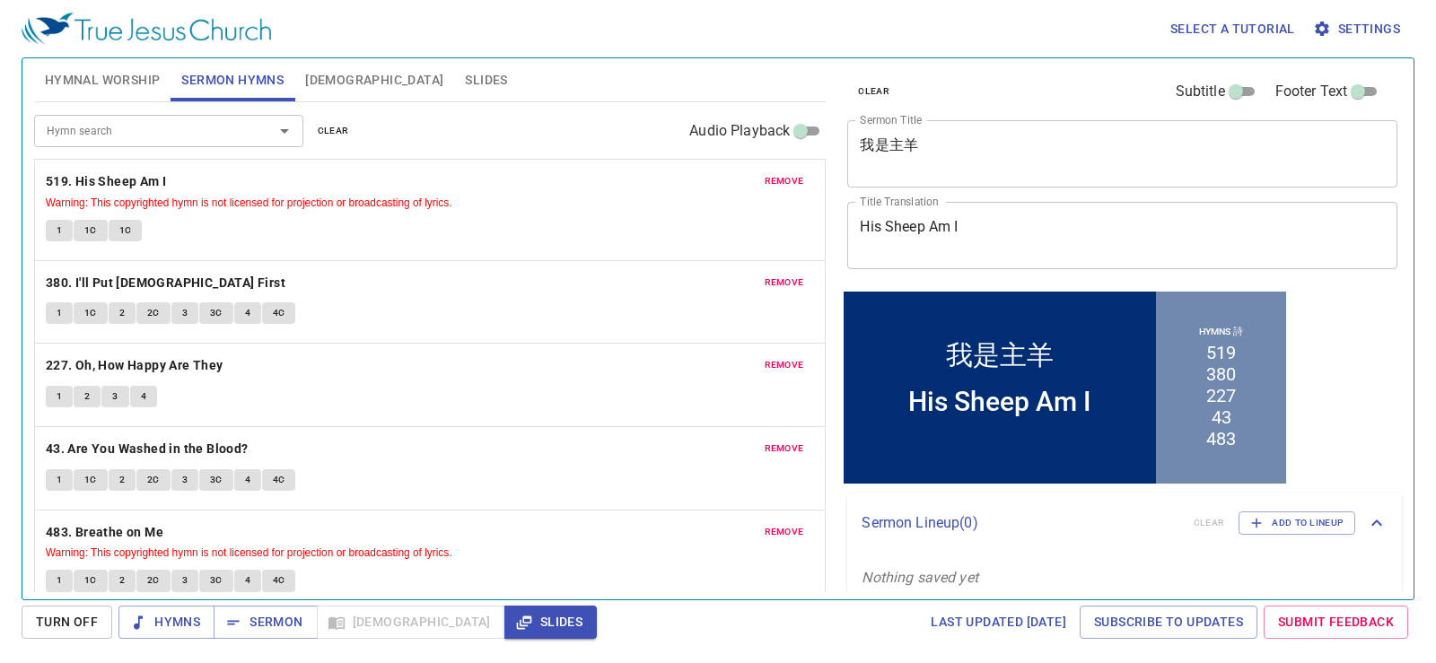
click at [92, 76] on span "Hymnal Worship" at bounding box center [103, 80] width 116 height 22
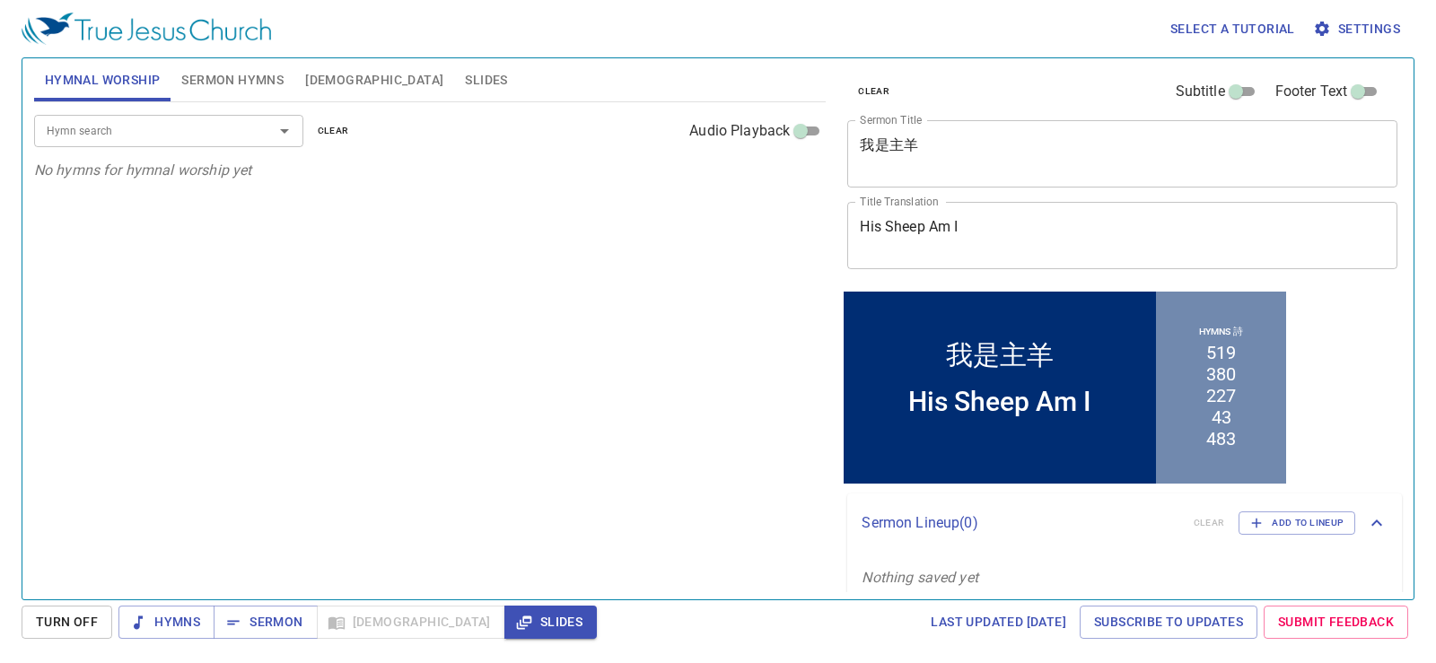
click at [612, 337] on div "Hymn search Hymn search clear Audio Playback No hymns for hymnal worship yet" at bounding box center [430, 343] width 793 height 482
click at [99, 140] on input "Hymn search" at bounding box center [142, 130] width 206 height 21
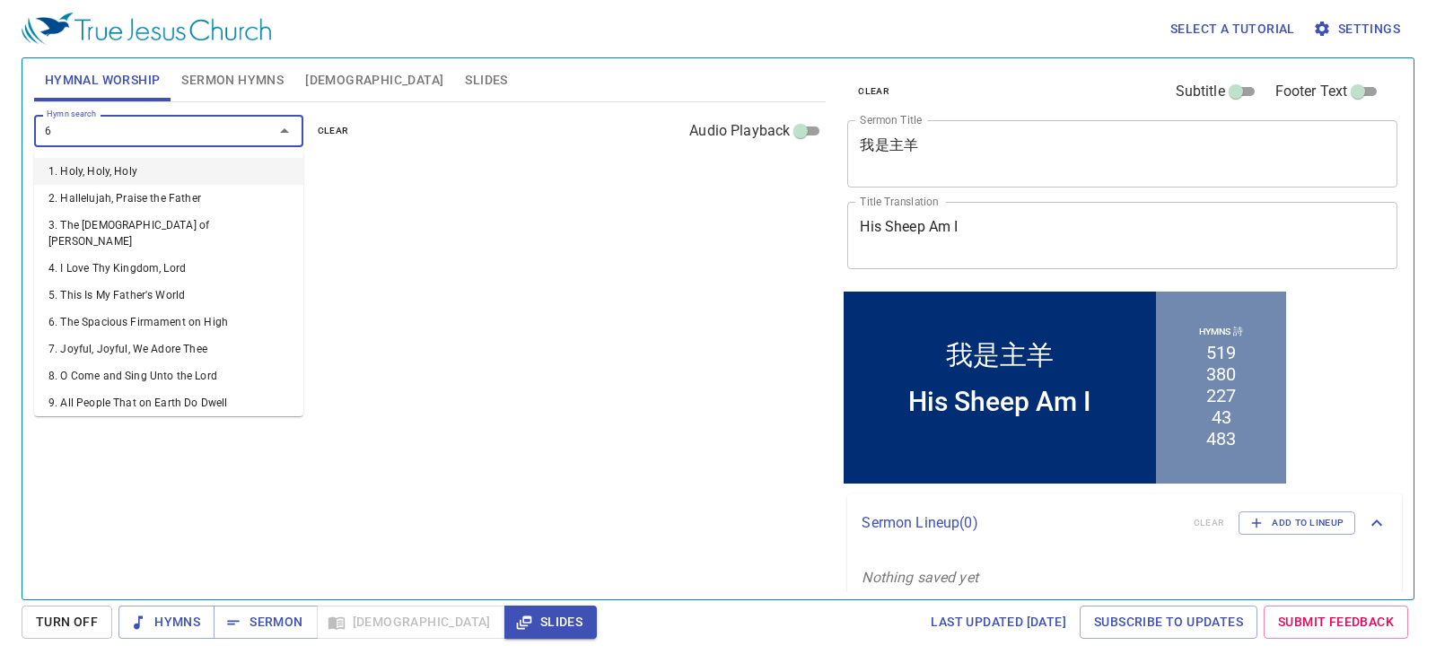
type input "68"
type input "112"
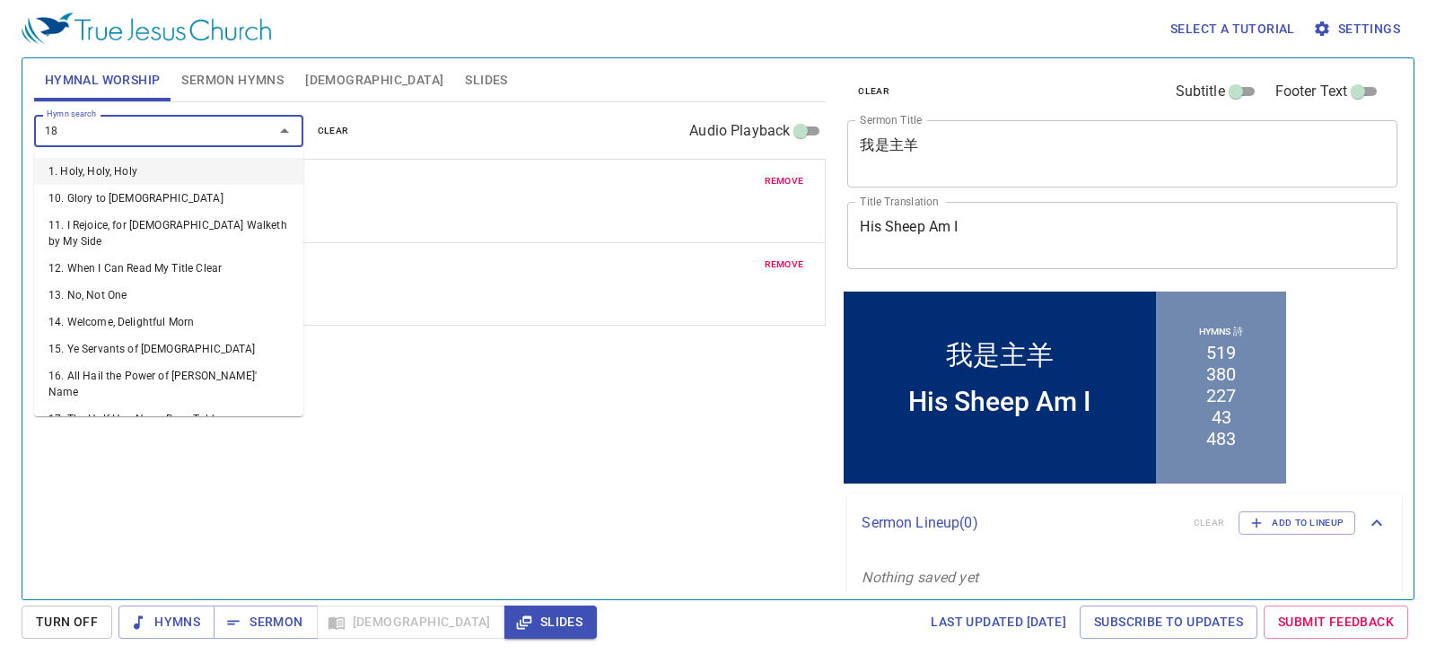
type input "187"
type input "271"
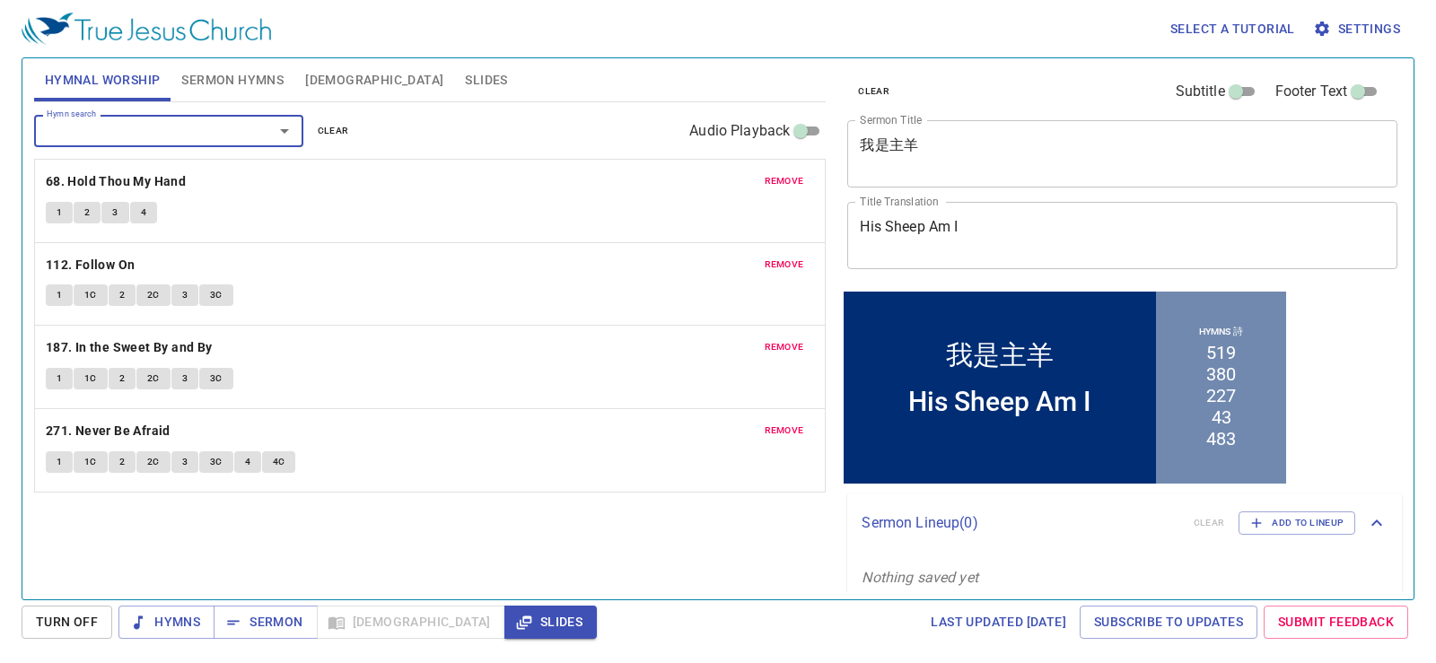
click at [664, 225] on div "1 2 3 4" at bounding box center [430, 215] width 769 height 26
click at [245, 64] on button "Sermon Hymns" at bounding box center [233, 79] width 124 height 43
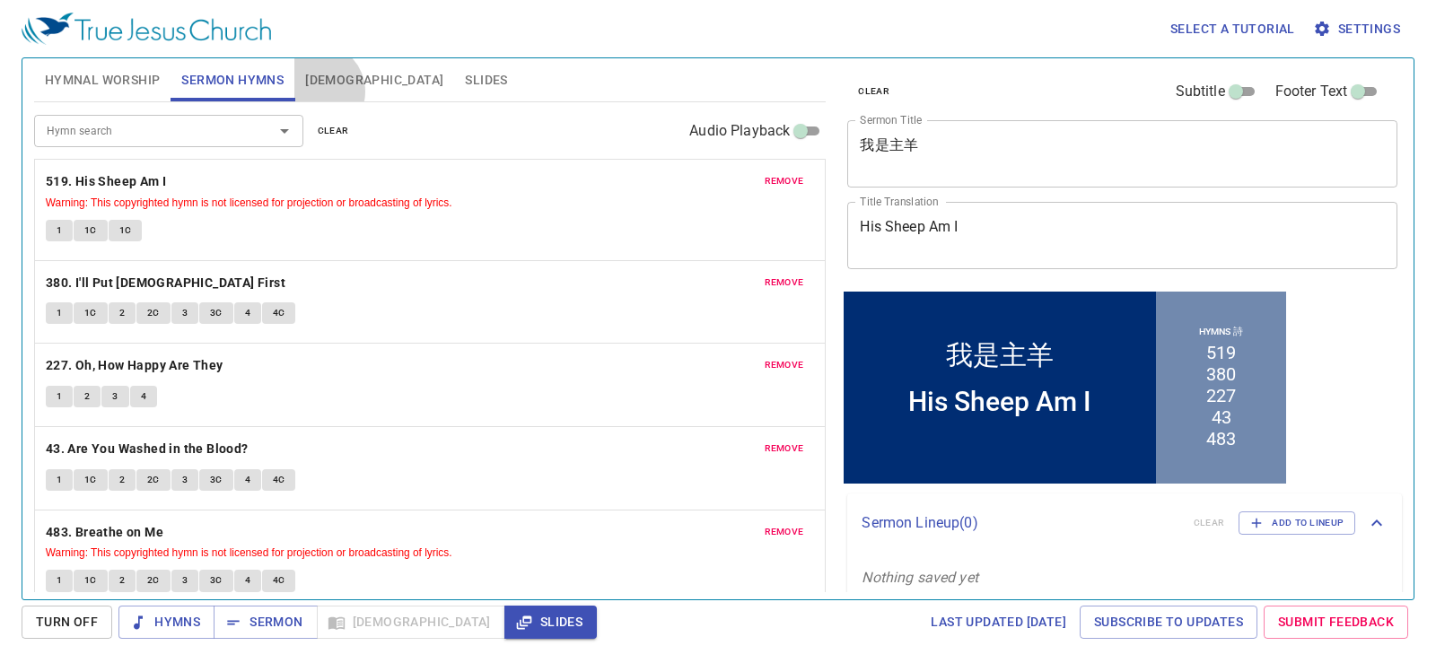
drag, startPoint x: 317, startPoint y: 92, endPoint x: 316, endPoint y: 82, distance: 9.9
click at [320, 89] on button "[DEMOGRAPHIC_DATA]" at bounding box center [374, 79] width 160 height 43
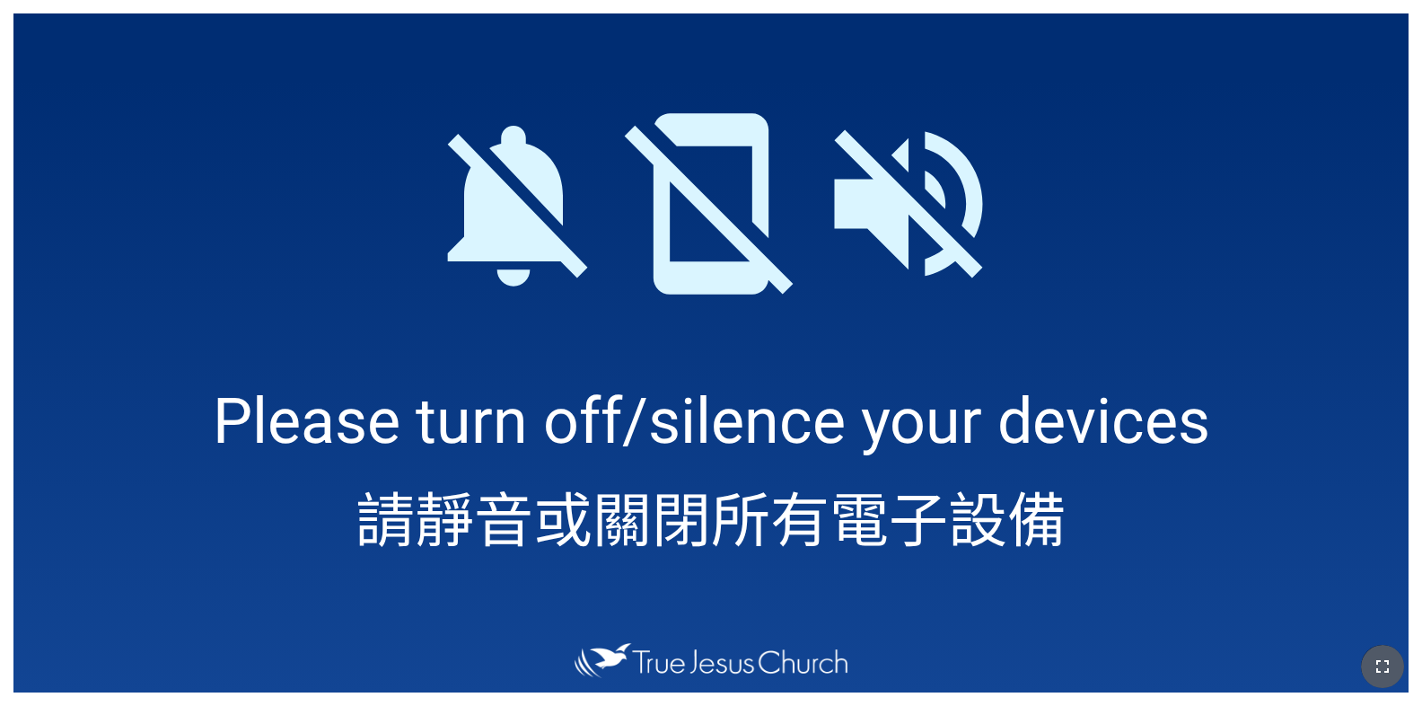
click at [1390, 681] on button "button" at bounding box center [1382, 665] width 43 height 43
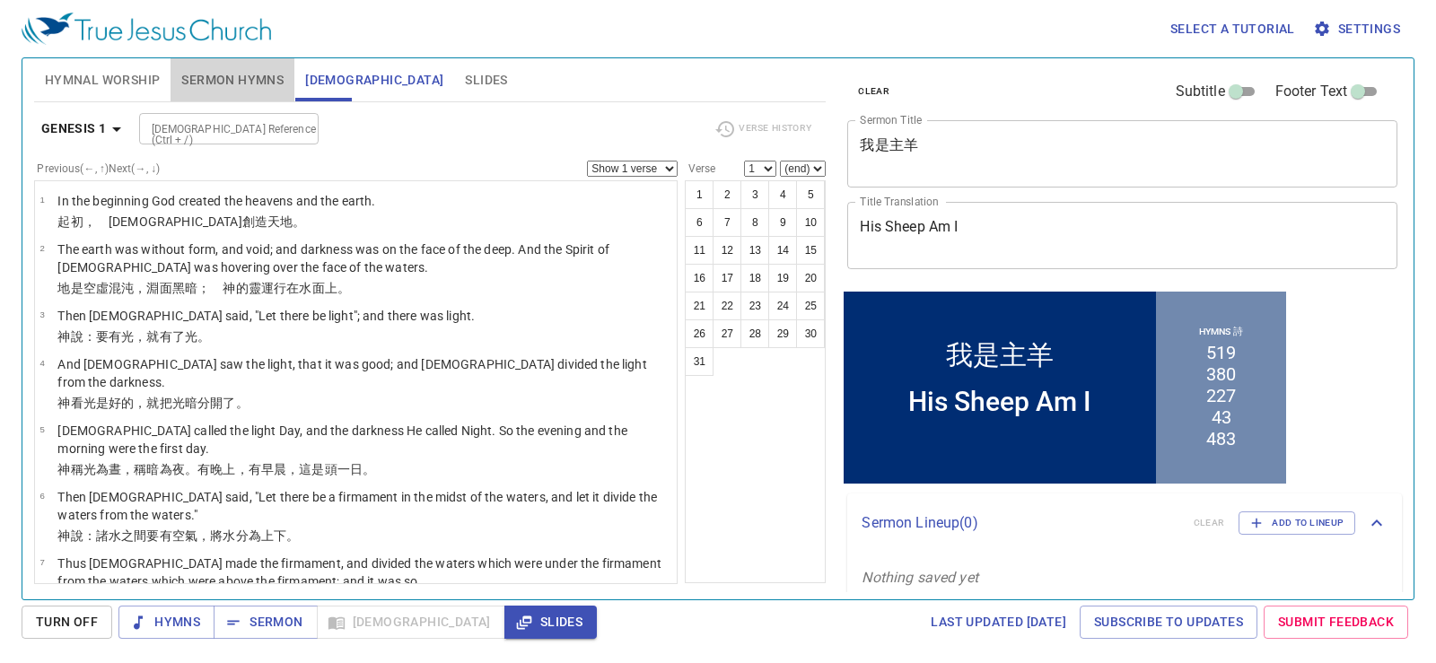
click at [218, 65] on button "Sermon Hymns" at bounding box center [233, 79] width 124 height 43
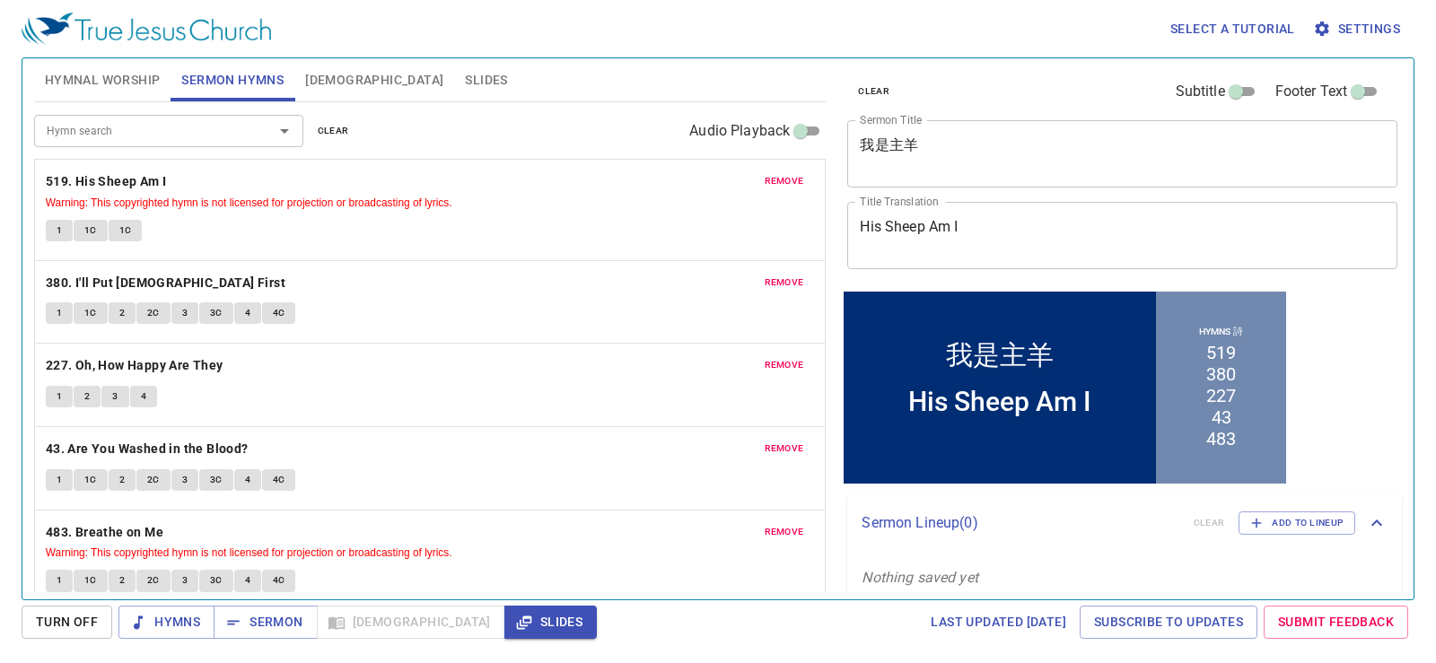
click at [446, 142] on div "Hymn search Hymn search clear Audio Playback" at bounding box center [430, 130] width 793 height 57
click at [115, 93] on button "Hymnal Worship" at bounding box center [102, 79] width 137 height 43
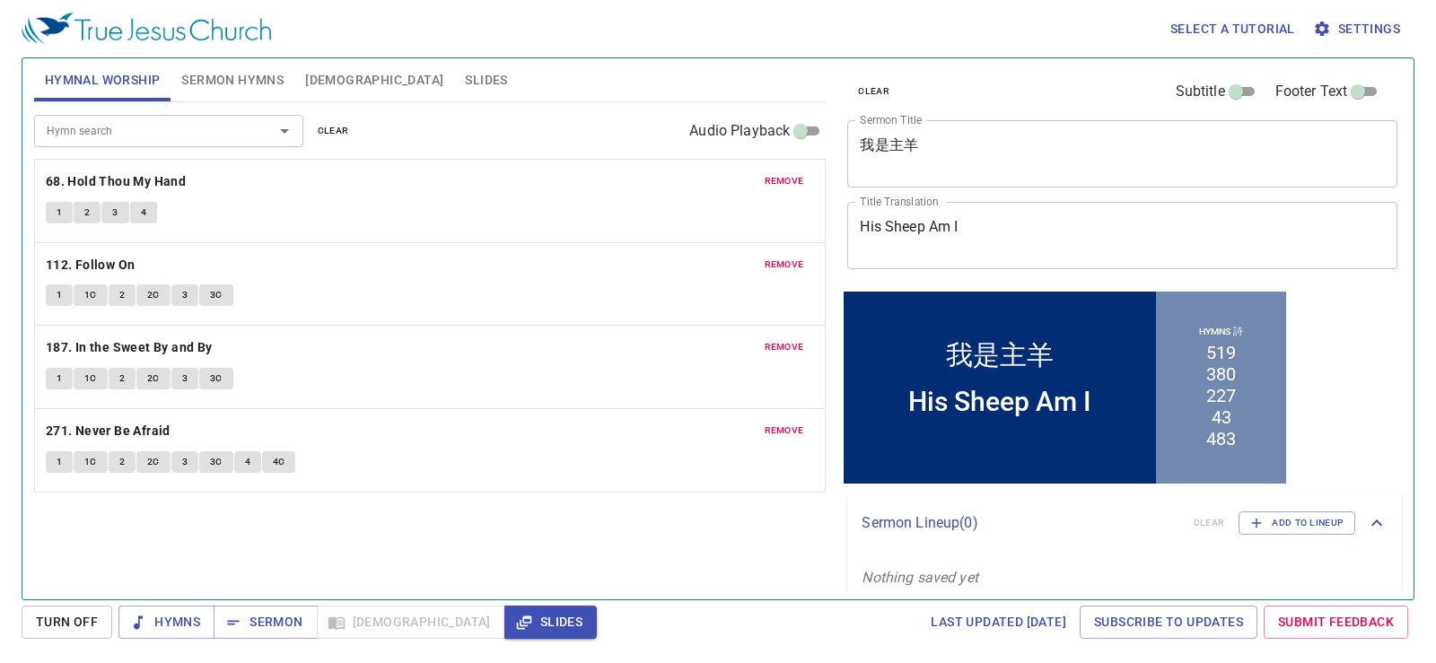
click at [548, 399] on div "remove 187. In the Sweet By and By 1 1C 2 2C 3 3C" at bounding box center [430, 367] width 791 height 83
click at [548, 99] on div "Hymnal Worship Sermon Hymns Bible Slides" at bounding box center [430, 79] width 793 height 43
click at [197, 65] on button "Sermon Hymns" at bounding box center [233, 79] width 124 height 43
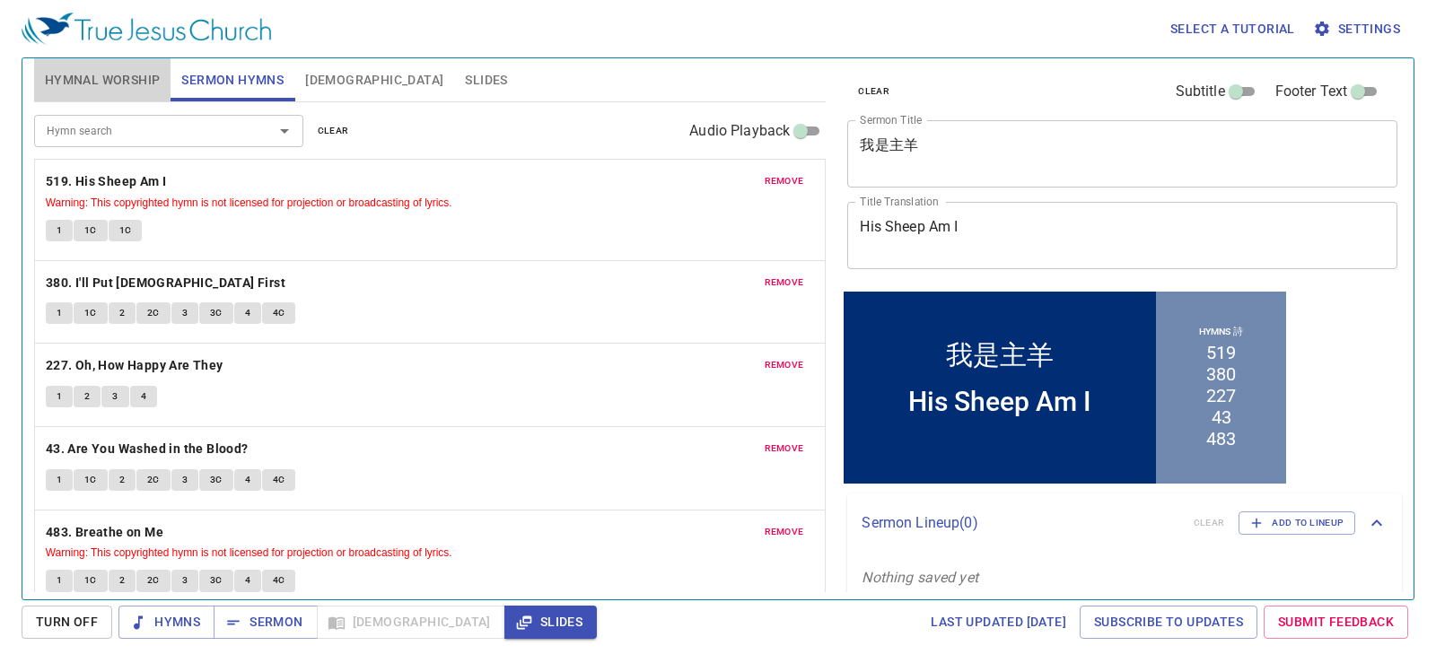
click at [149, 78] on span "Hymnal Worship" at bounding box center [103, 80] width 116 height 22
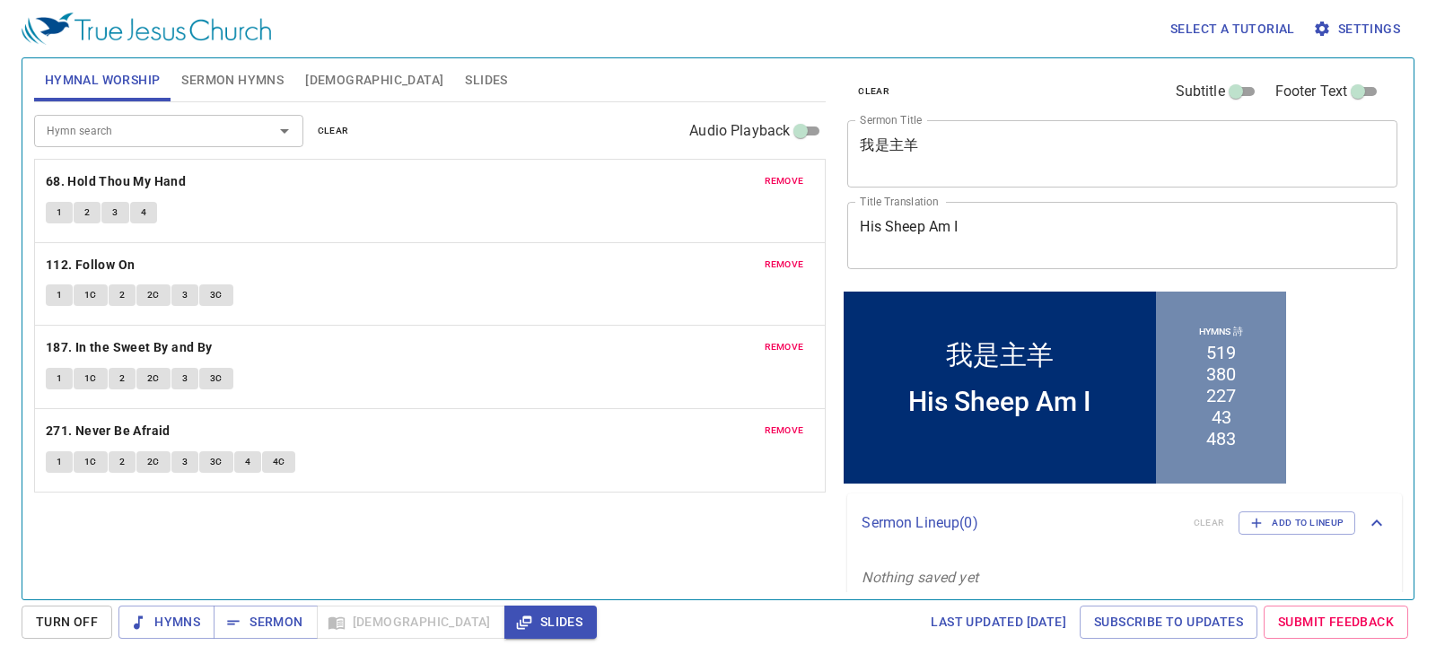
click at [225, 84] on span "Sermon Hymns" at bounding box center [232, 80] width 102 height 22
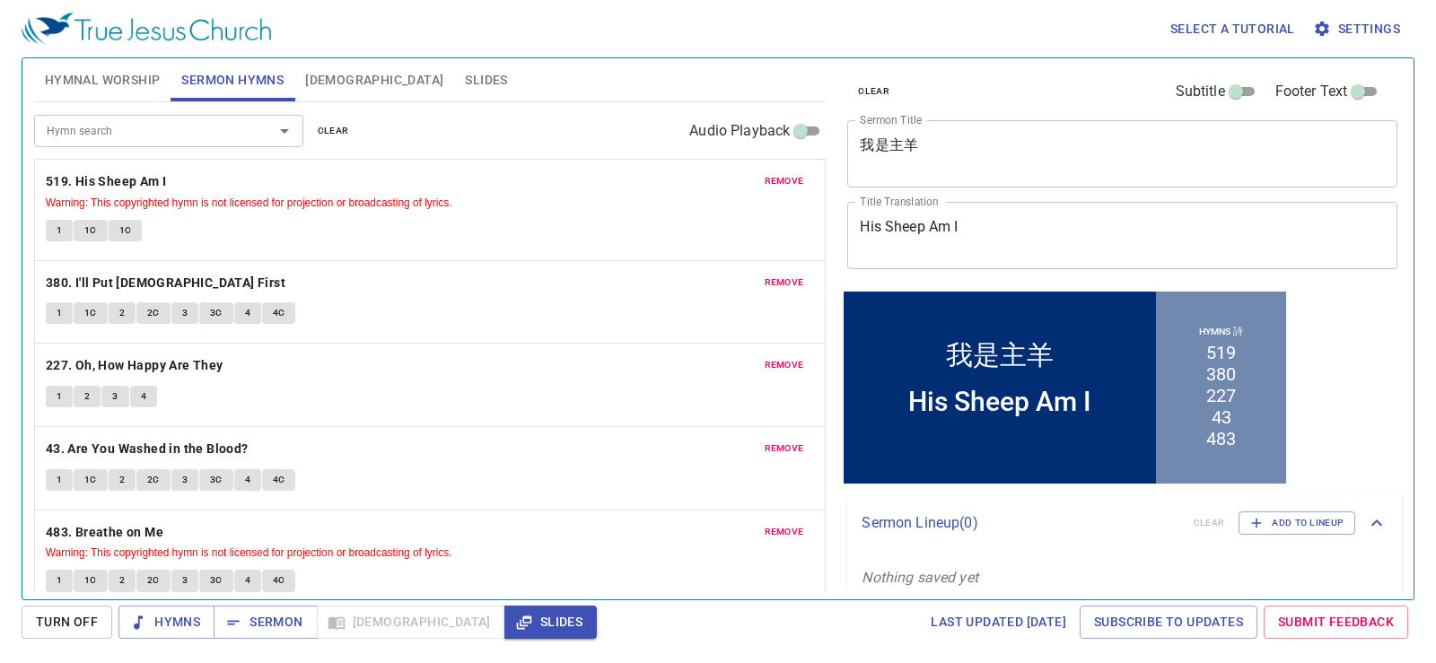
click at [137, 90] on span "Hymnal Worship" at bounding box center [103, 80] width 116 height 22
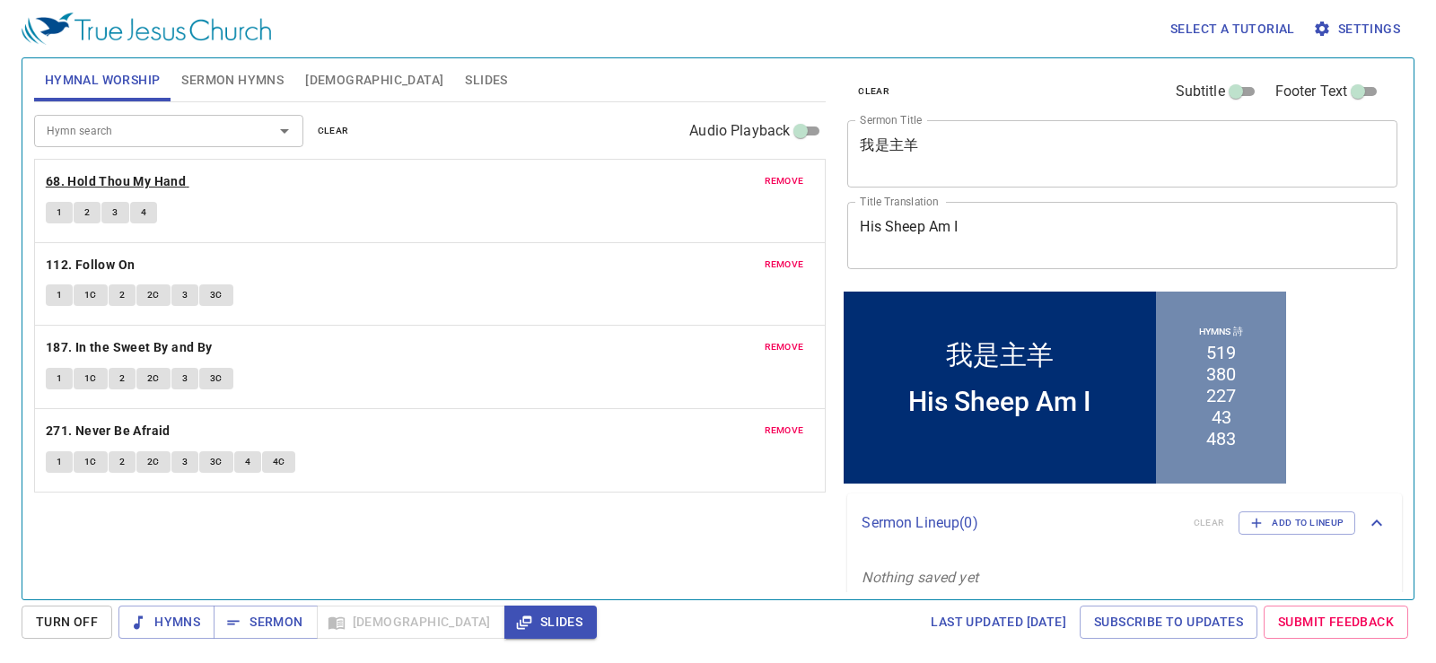
click at [122, 180] on b "68. Hold Thou My Hand" at bounding box center [116, 182] width 140 height 22
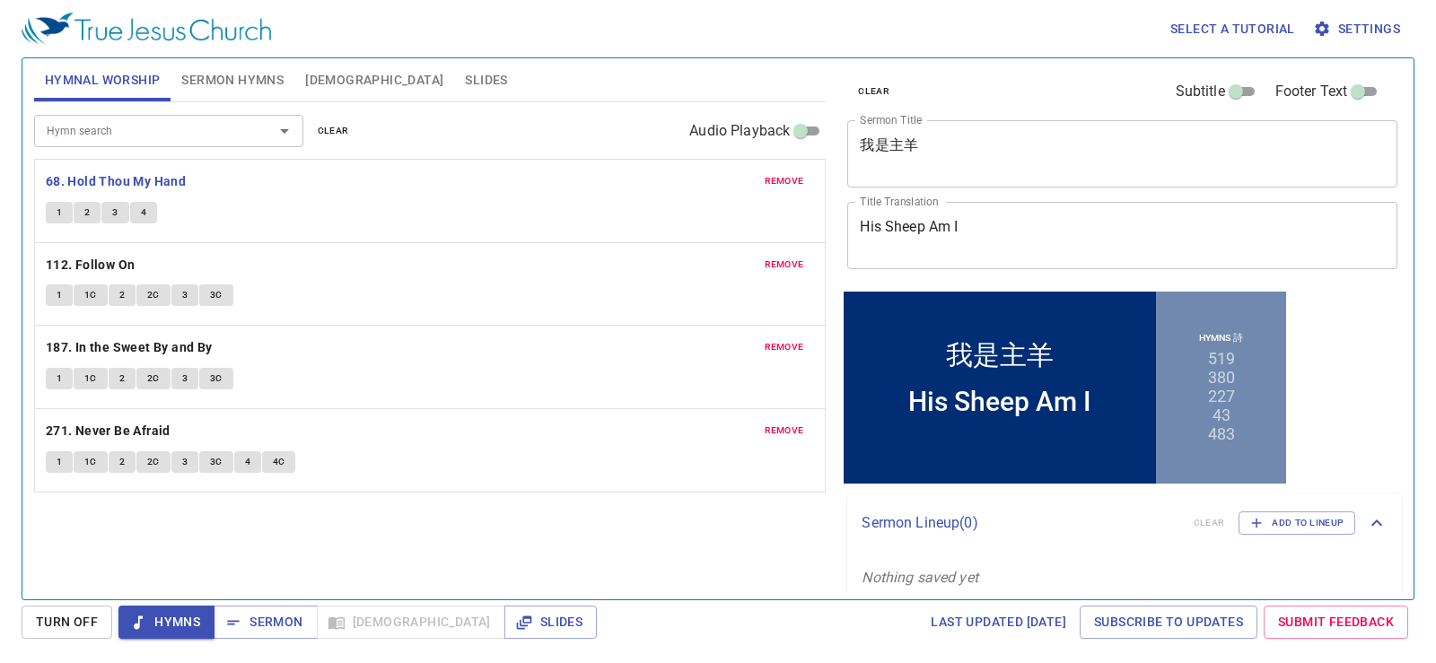
click at [484, 194] on div "remove 68. Hold Thou My Hand 1 2 3 4" at bounding box center [430, 201] width 791 height 83
click at [492, 231] on div "remove 68. Hold Thou My Hand 1 2 3 4" at bounding box center [430, 201] width 791 height 83
click at [326, 162] on div "remove 68. Hold Thou My Hand 1 2 3 4" at bounding box center [430, 201] width 791 height 83
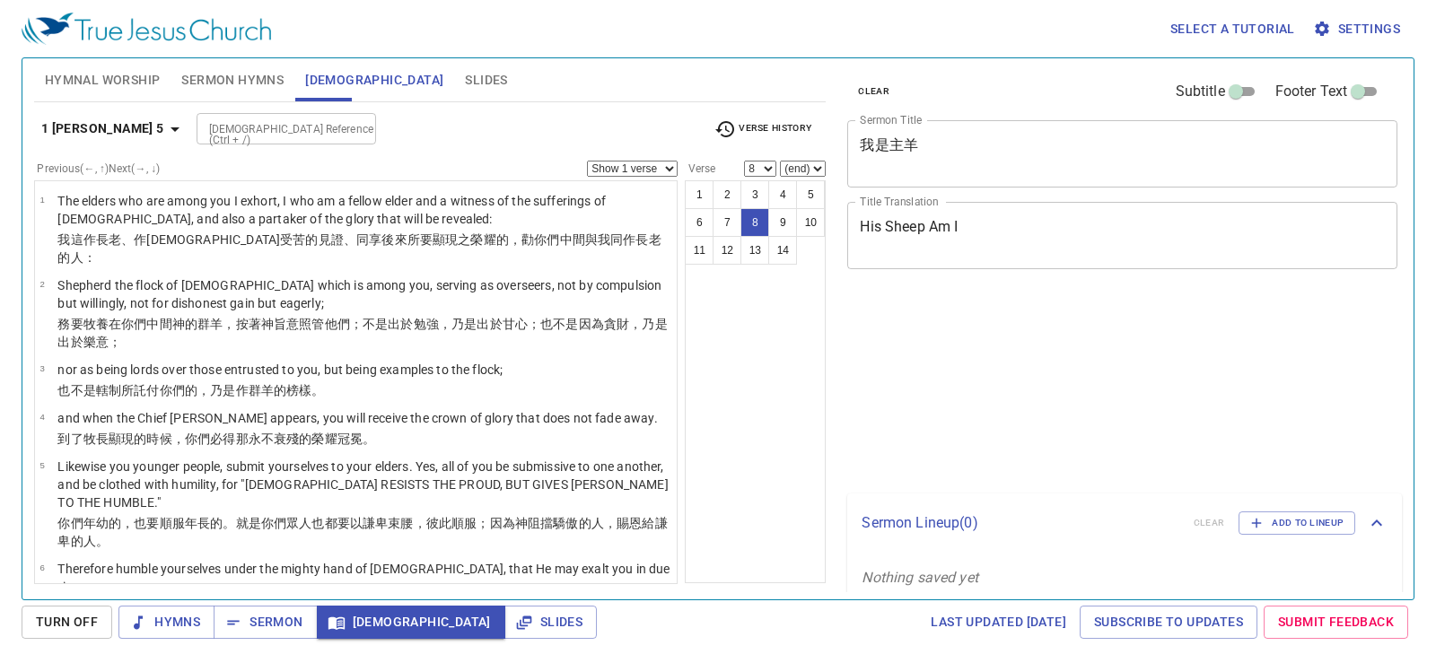
select select "8"
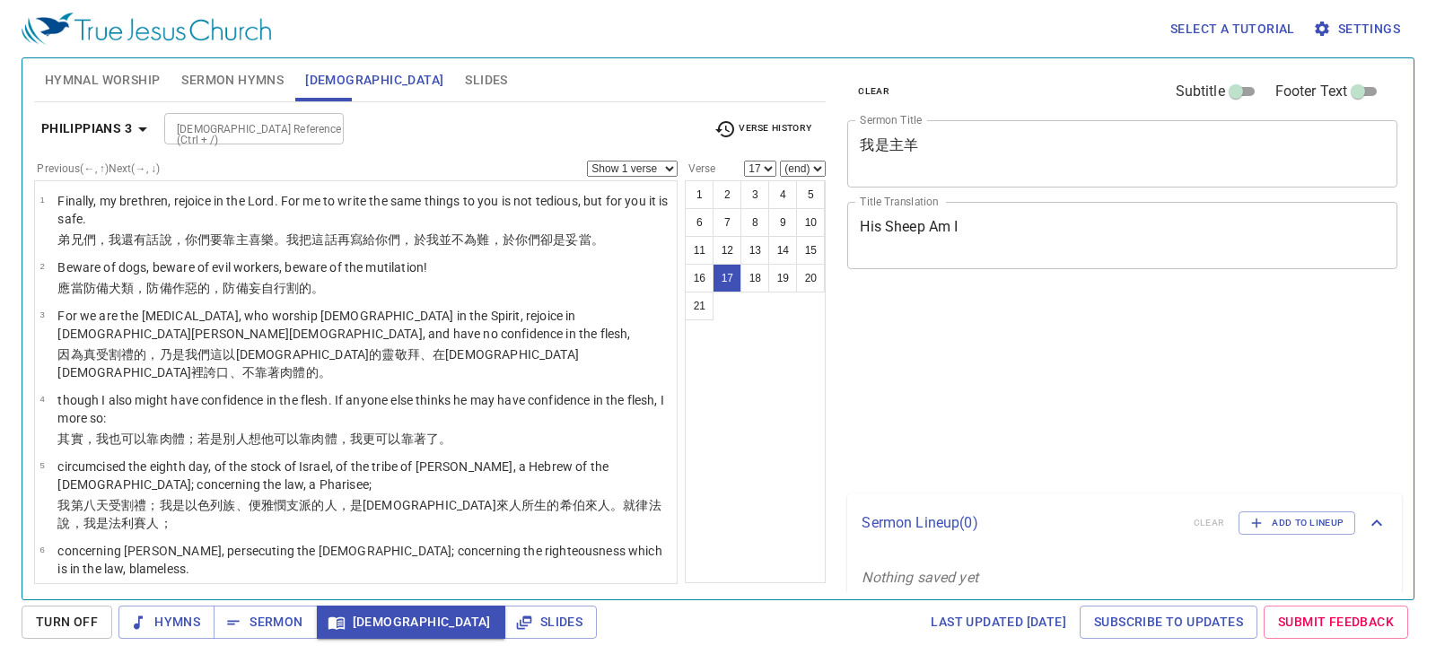
select select "17"
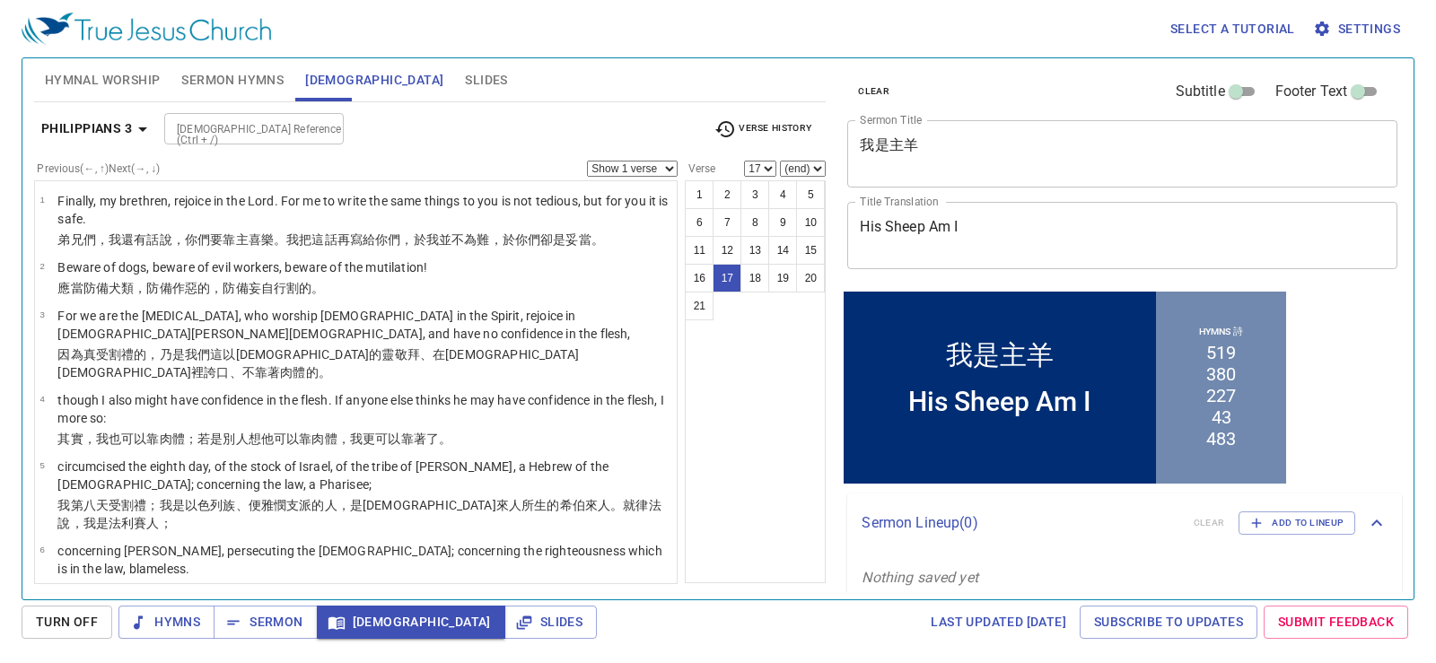
scroll to position [857, 0]
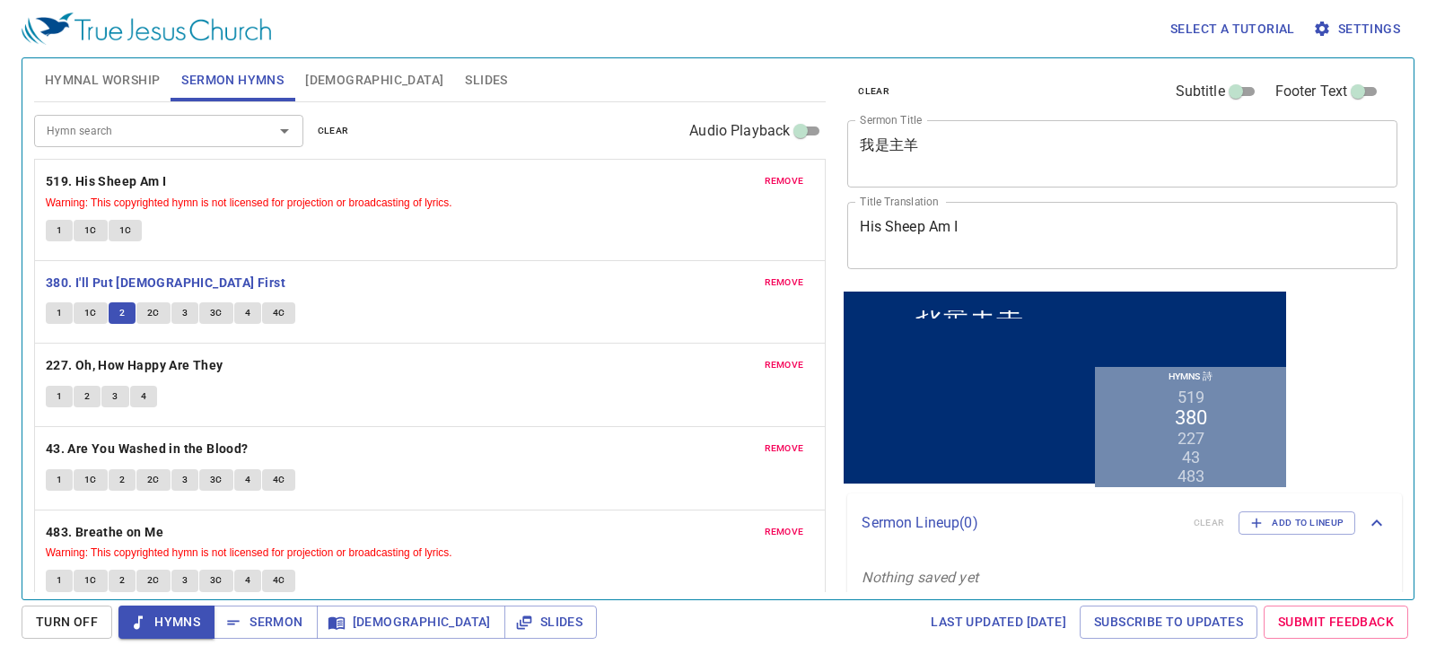
click at [323, 257] on div "remove 519. His Sheep Am I Warning: This copyrighted hymn is not licensed for p…" at bounding box center [430, 210] width 791 height 101
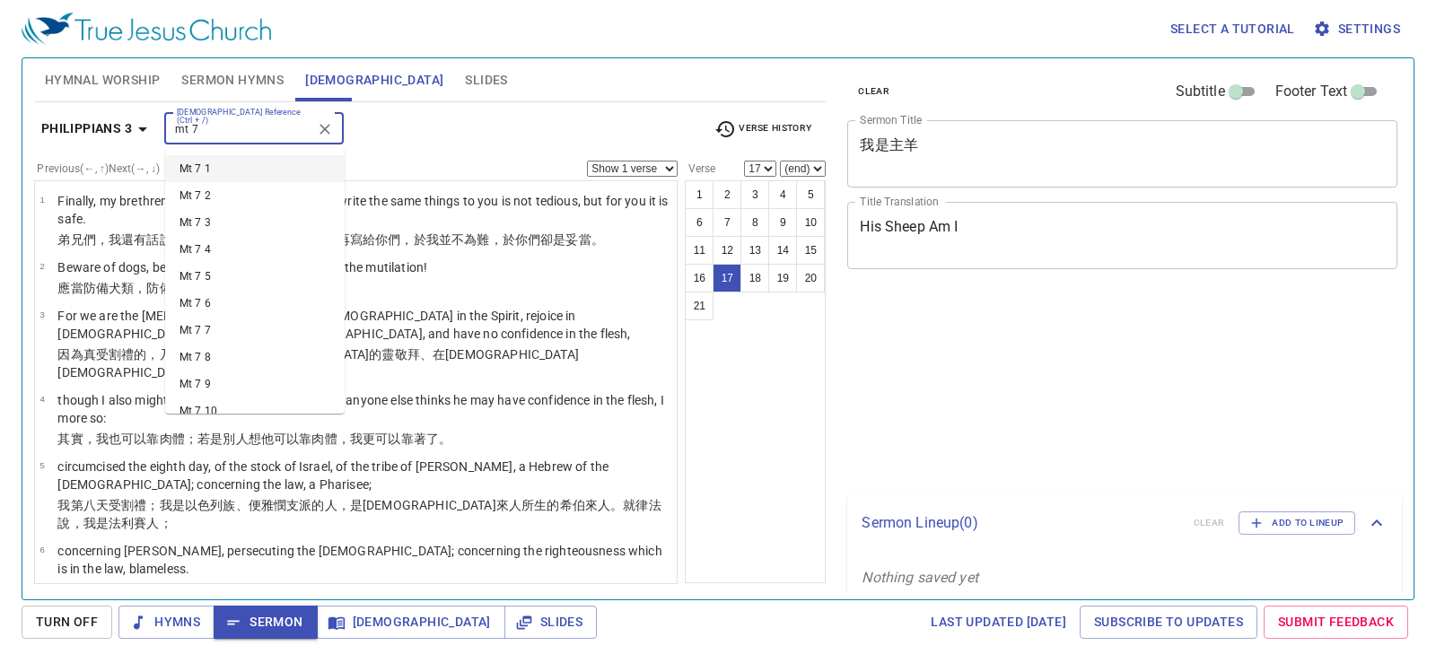
select select "17"
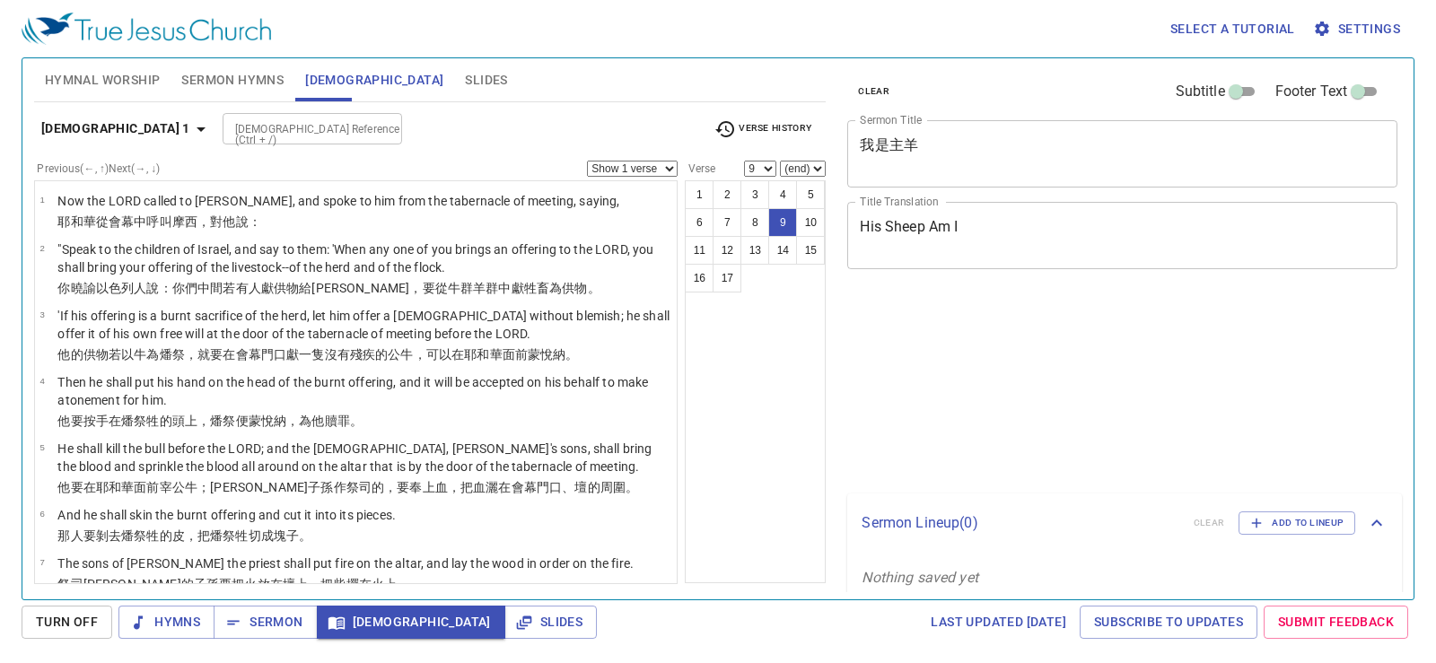
select select "9"
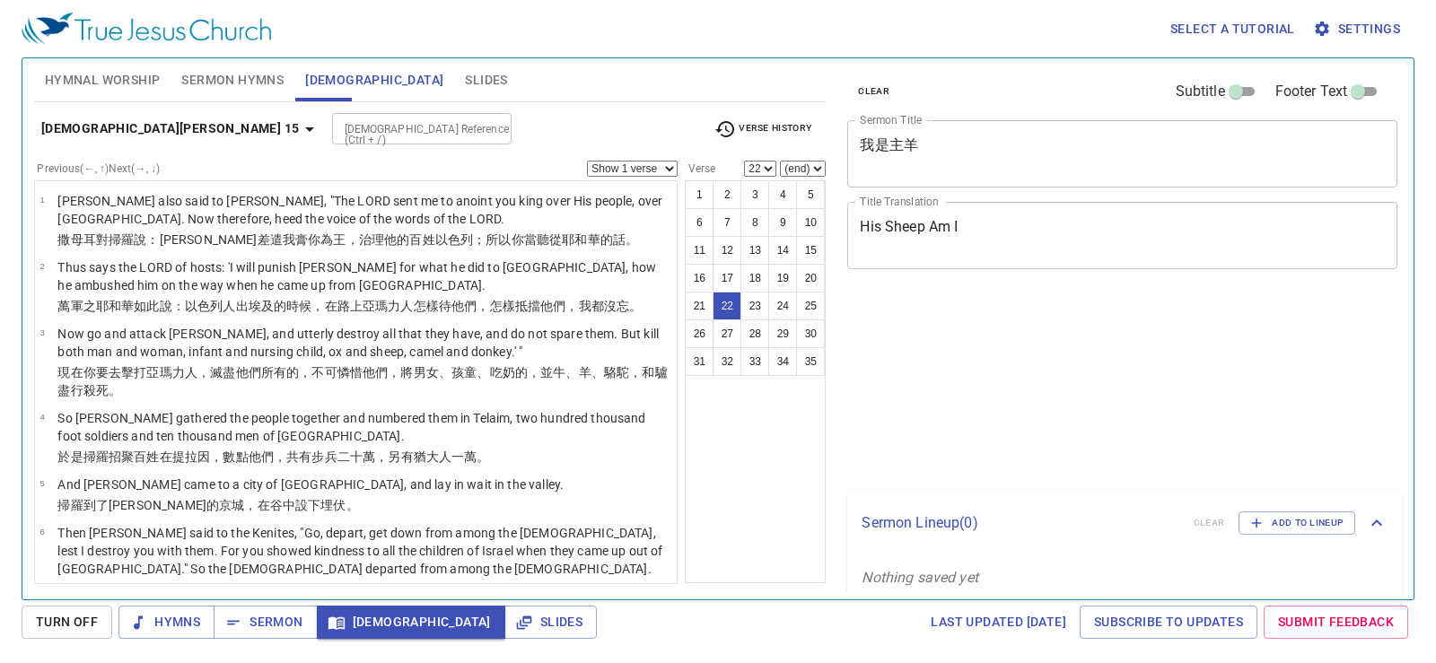
select select "22"
